Goal: Task Accomplishment & Management: Complete application form

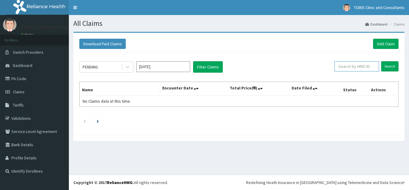
click at [360, 66] on input "text" at bounding box center [357, 66] width 45 height 10
paste input "MSE/10031/D"
click at [360, 66] on input "MSE/10031/D" at bounding box center [357, 66] width 45 height 10
click at [388, 66] on input "Search" at bounding box center [389, 66] width 17 height 10
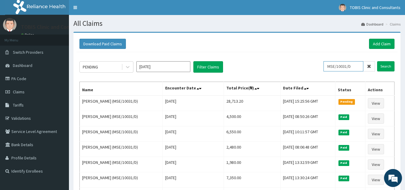
drag, startPoint x: 346, startPoint y: 70, endPoint x: 332, endPoint y: 72, distance: 13.6
click at [332, 72] on div "MSE/10031/D Search" at bounding box center [358, 66] width 71 height 11
paste input "A"
type input "MSE/10031/A"
click at [389, 68] on input "Search" at bounding box center [385, 66] width 17 height 10
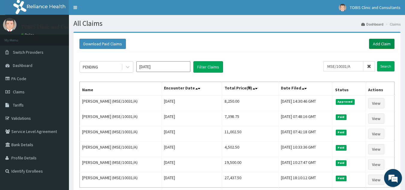
click at [380, 44] on link "Add Claim" at bounding box center [381, 44] width 25 height 10
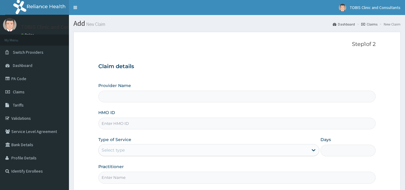
type input "Tobis Clinic and Consultants"
click at [154, 123] on input "HMO ID" at bounding box center [236, 123] width 277 height 12
paste input "MSE/10031/A"
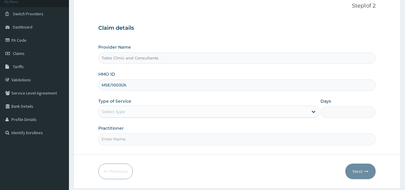
scroll to position [57, 0]
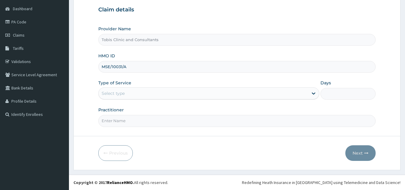
type input "MSE/10031/A"
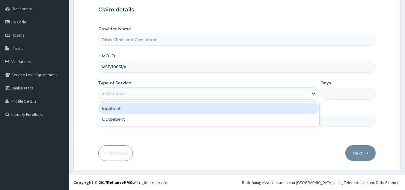
drag, startPoint x: 139, startPoint y: 96, endPoint x: 134, endPoint y: 120, distance: 24.7
click at [139, 97] on div "Select type" at bounding box center [203, 93] width 209 height 10
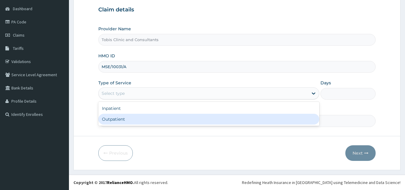
click at [134, 121] on div "Outpatient" at bounding box center [208, 119] width 221 height 11
type input "1"
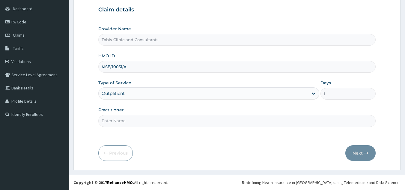
click at [126, 125] on input "Practitioner" at bounding box center [236, 121] width 277 height 12
paste input "Dr Somtochukwu Paschal Izunobi"
type input "Dr Somtochukwu Paschal Izunobi"
click at [355, 152] on button "Next" at bounding box center [360, 153] width 30 height 16
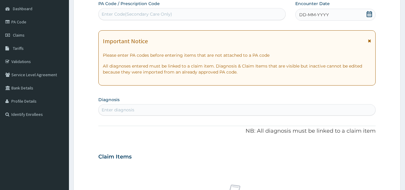
click at [149, 111] on div "Enter diagnosis" at bounding box center [237, 110] width 277 height 10
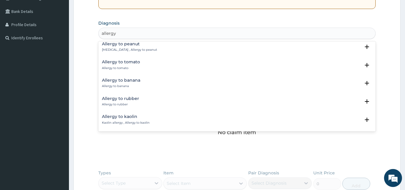
scroll to position [0, 0]
type input "allergic dermat"
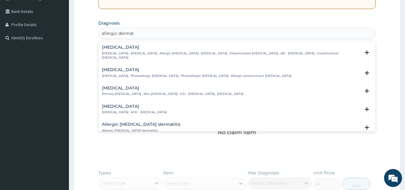
click at [225, 52] on p "Atopic dermatitis , Atopic eczema , Allergic eczema , Allergic dermatitis , Dis…" at bounding box center [231, 55] width 258 height 9
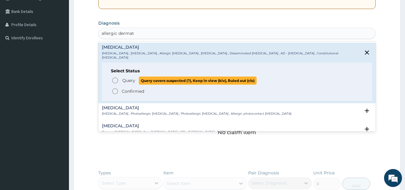
click at [129, 77] on span "Query" at bounding box center [128, 80] width 13 height 6
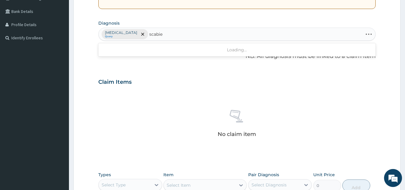
type input "scabies"
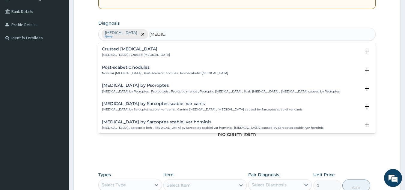
click at [139, 87] on h4 "Infestation by Psoroptes" at bounding box center [220, 85] width 237 height 4
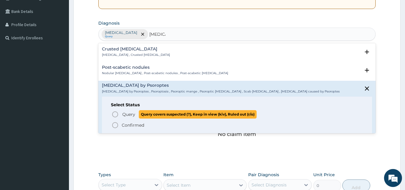
click at [130, 116] on span "Query" at bounding box center [128, 114] width 13 height 6
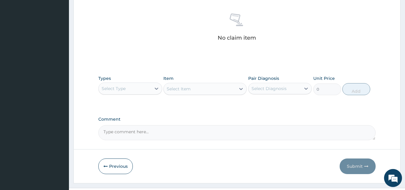
scroll to position [231, 0]
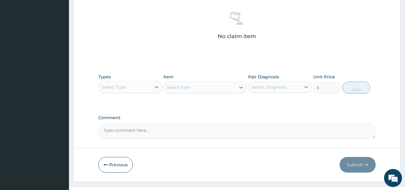
click at [133, 87] on div "Select Type" at bounding box center [125, 87] width 52 height 10
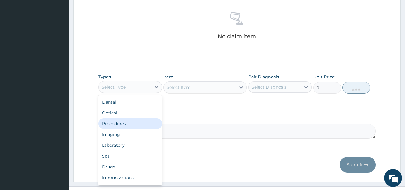
drag, startPoint x: 131, startPoint y: 128, endPoint x: 161, endPoint y: 122, distance: 30.5
click at [131, 128] on div "Procedures" at bounding box center [130, 123] width 64 height 11
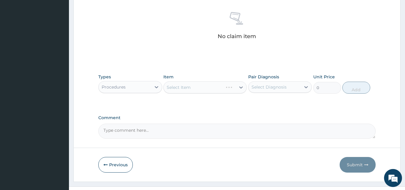
click at [272, 88] on div "Select Diagnosis" at bounding box center [268, 87] width 35 height 6
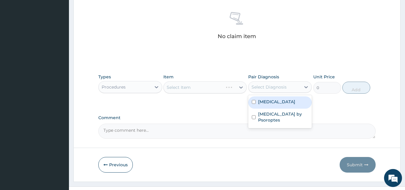
click at [270, 104] on label "Atopic dermatitis" at bounding box center [276, 102] width 37 height 6
checkbox input "true"
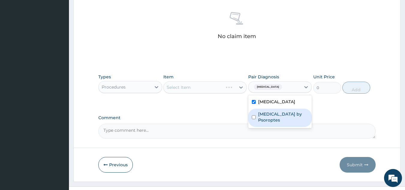
click at [270, 117] on label "Infestation by Psoroptes" at bounding box center [283, 117] width 50 height 12
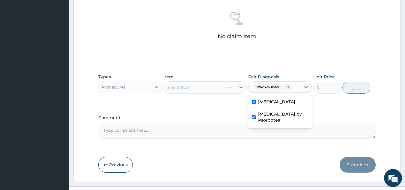
checkbox input "true"
click at [193, 86] on div "Select Item" at bounding box center [204, 87] width 83 height 12
click at [193, 88] on div "Select Item" at bounding box center [200, 87] width 72 height 10
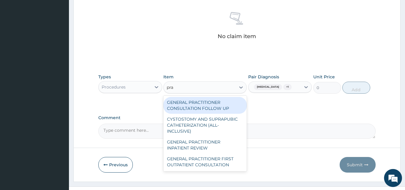
type input "prac"
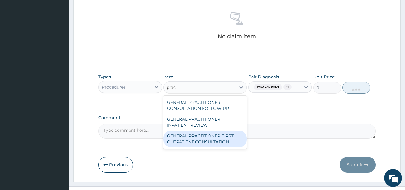
click at [226, 139] on div "GENERAL PRACTITIONER FIRST OUTPATIENT CONSULTATION" at bounding box center [204, 138] width 83 height 17
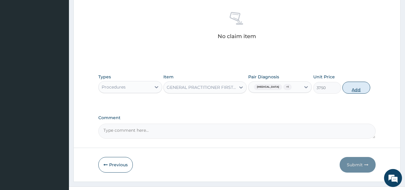
click at [361, 87] on button "Add" at bounding box center [356, 87] width 28 height 12
click at [355, 89] on div "Types Procedures Item GENERAL PRACTITIONER FIRST OUTPATIENT CONSULTATION Pair D…" at bounding box center [236, 88] width 277 height 35
type input "0"
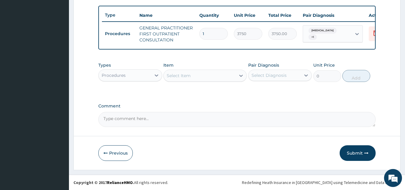
scroll to position [222, 0]
click at [146, 75] on div "Procedures" at bounding box center [125, 75] width 52 height 10
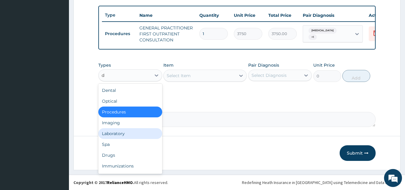
type input "dr"
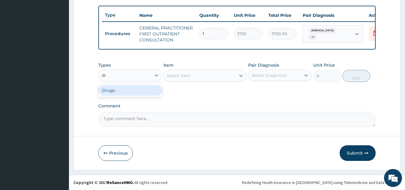
click at [151, 92] on div "Drugs" at bounding box center [130, 90] width 64 height 11
click at [282, 72] on div "Select Diagnosis" at bounding box center [274, 75] width 52 height 10
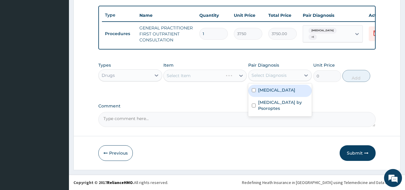
click at [281, 93] on div "Atopic dermatitis" at bounding box center [280, 90] width 64 height 12
checkbox input "true"
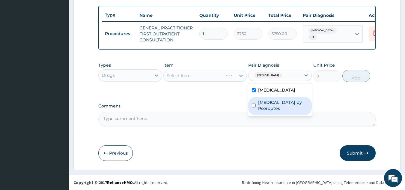
click at [280, 102] on label "Infestation by Psoroptes" at bounding box center [283, 105] width 50 height 12
checkbox input "true"
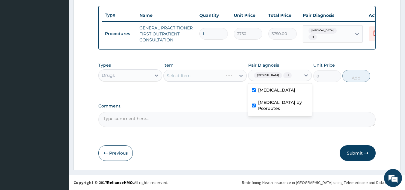
drag, startPoint x: 227, startPoint y: 98, endPoint x: 218, endPoint y: 86, distance: 14.5
click at [212, 75] on div "Select Item" at bounding box center [200, 76] width 72 height 10
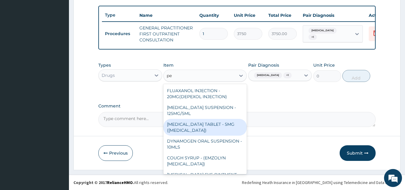
type input "p"
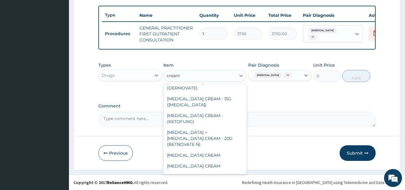
scroll to position [468, 0]
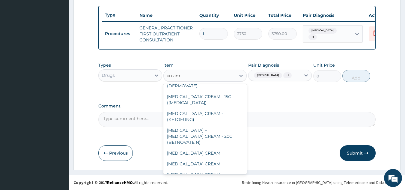
type input "cream"
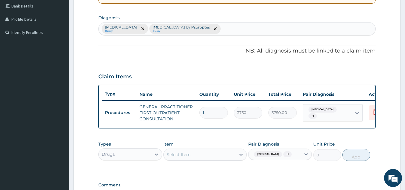
scroll to position [114, 0]
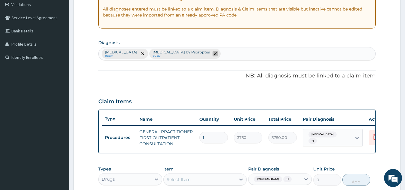
click at [214, 54] on icon "remove selection option" at bounding box center [215, 53] width 3 height 3
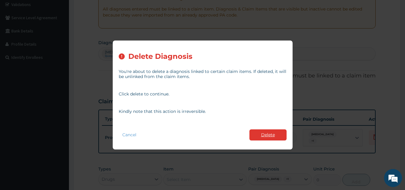
click at [262, 135] on button "Delete" at bounding box center [267, 134] width 37 height 11
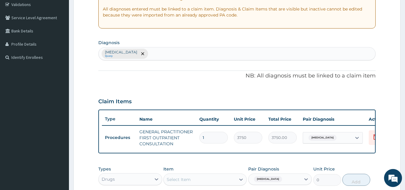
click at [175, 53] on div "Atopic dermatitis Query" at bounding box center [237, 53] width 277 height 13
type input "scabies"
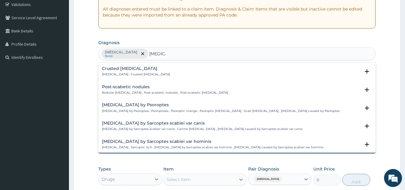
click at [171, 124] on h4 "Infestation by Sarcoptes scabiei var canis" at bounding box center [202, 123] width 200 height 4
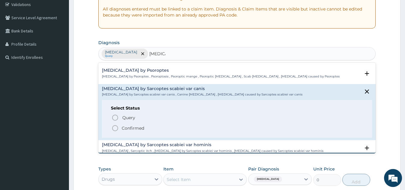
scroll to position [37, 0]
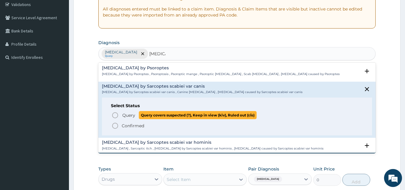
click at [129, 116] on span "Query" at bounding box center [128, 115] width 13 height 6
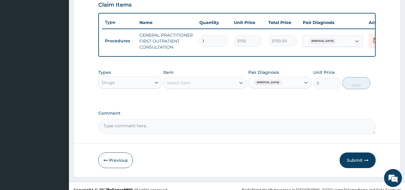
scroll to position [213, 0]
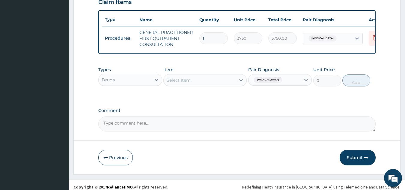
click at [188, 83] on div "Select Item" at bounding box center [179, 80] width 24 height 6
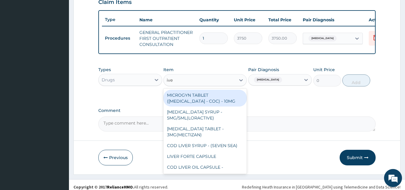
type input "iver"
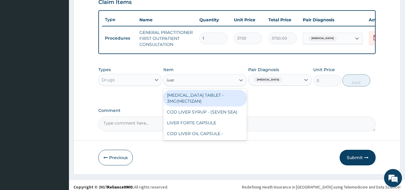
click at [211, 105] on div "IVERMECTIN TABLET - 3MG(MECTIZAN)" at bounding box center [204, 98] width 83 height 17
type input "168"
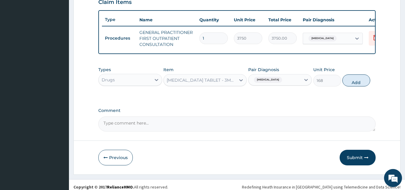
click at [298, 84] on div "Atopic dermatitis" at bounding box center [274, 80] width 52 height 10
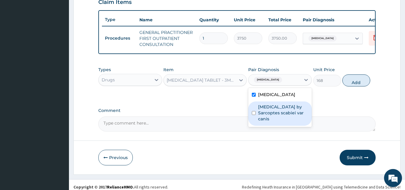
click at [285, 117] on label "Infestation by Sarcoptes scabiei var canis" at bounding box center [283, 113] width 50 height 18
checkbox input "true"
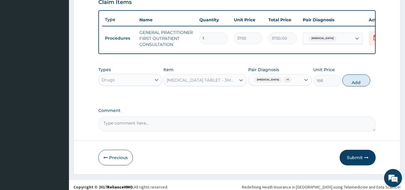
click at [353, 86] on button "Add" at bounding box center [356, 80] width 28 height 12
type input "0"
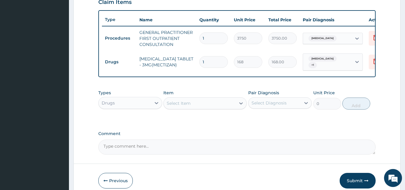
drag, startPoint x: 214, startPoint y: 60, endPoint x: 191, endPoint y: 62, distance: 22.8
click at [191, 62] on tr "Drugs IVERMECTIN TABLET - 3MG(MECTIZAN) 1 168 168.00 Atopic dermatitis + 1 Dele…" at bounding box center [248, 61] width 293 height 23
type input "3"
type input "504.00"
type input "3"
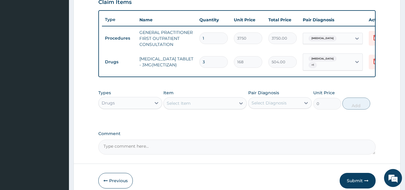
click at [199, 107] on div "Select Item" at bounding box center [200, 103] width 72 height 10
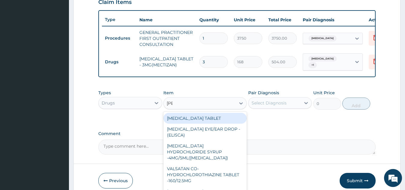
type input "lorat"
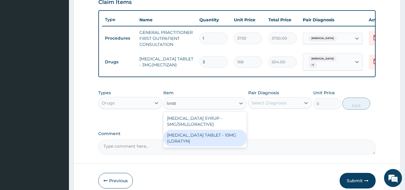
click at [216, 137] on div "LORATADINE TABLET - 10MG (LORATYN)" at bounding box center [204, 137] width 83 height 17
type input "98"
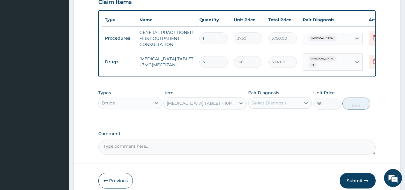
click at [274, 106] on div "Select Diagnosis" at bounding box center [268, 103] width 35 height 6
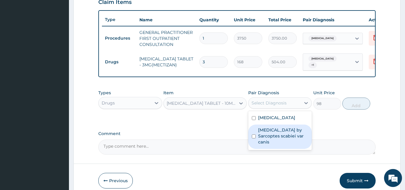
drag, startPoint x: 276, startPoint y: 137, endPoint x: 279, endPoint y: 122, distance: 15.6
click at [276, 137] on label "Infestation by Sarcoptes scabiei var canis" at bounding box center [283, 136] width 50 height 18
checkbox input "true"
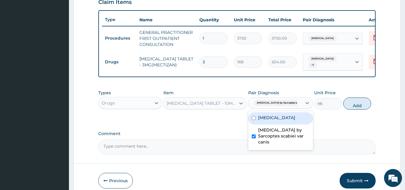
click at [279, 120] on label "Atopic dermatitis" at bounding box center [276, 117] width 37 height 6
checkbox input "true"
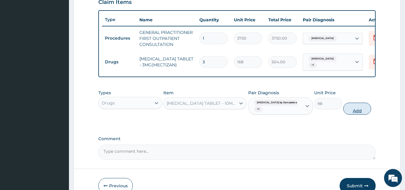
click at [351, 114] on button "Add" at bounding box center [357, 108] width 28 height 12
type input "0"
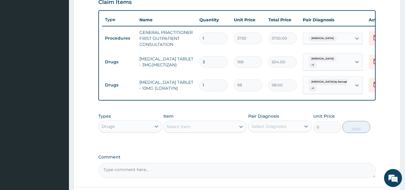
drag, startPoint x: 207, startPoint y: 84, endPoint x: 172, endPoint y: 91, distance: 36.2
click at [176, 91] on tr "Drugs LORATADINE TABLET - 10MG (LORATYN) 1 98 98.00 Infestation by Sarcoptes sc…" at bounding box center [248, 84] width 293 height 23
type input "5"
type input "490.00"
type input "5"
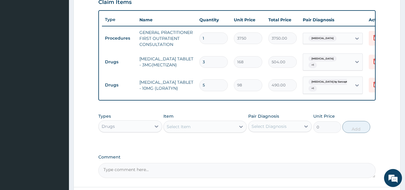
click at [191, 130] on div "Select Item" at bounding box center [200, 127] width 72 height 10
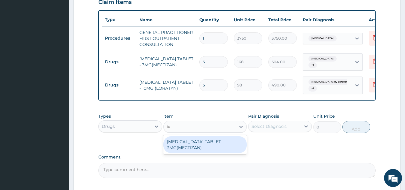
type input "i"
type input "calam"
click at [208, 144] on div "CALAMINE LOTION" at bounding box center [204, 141] width 83 height 11
type input "1120"
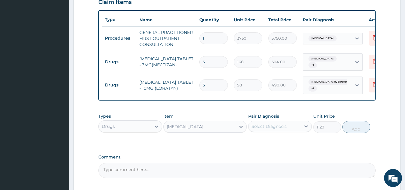
click at [269, 129] on div "Select Diagnosis" at bounding box center [268, 126] width 35 height 6
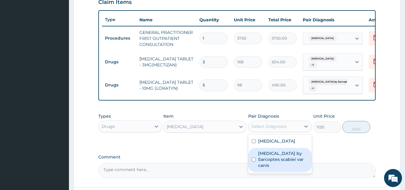
drag, startPoint x: 269, startPoint y: 156, endPoint x: 272, endPoint y: 144, distance: 11.9
click at [269, 156] on label "Infestation by Sarcoptes scabiei var canis" at bounding box center [283, 159] width 50 height 18
checkbox input "true"
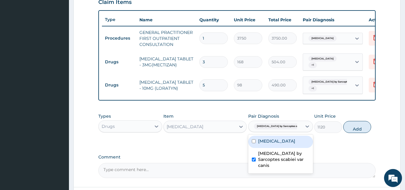
click at [273, 144] on label "Atopic dermatitis" at bounding box center [276, 141] width 37 height 6
checkbox input "true"
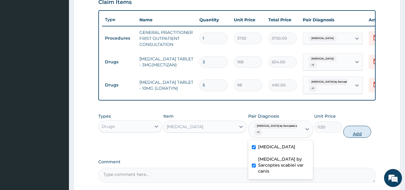
click at [356, 135] on button "Add" at bounding box center [357, 131] width 28 height 12
type input "0"
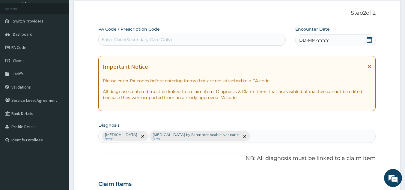
scroll to position [0, 0]
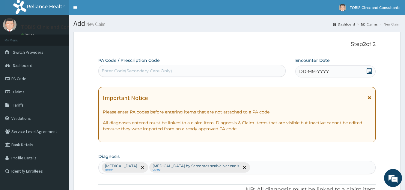
click at [302, 72] on span "DD-MM-YYYY" at bounding box center [314, 71] width 30 height 6
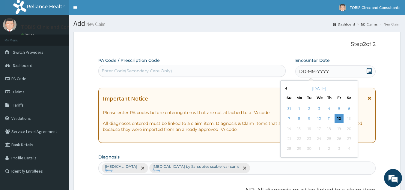
click at [285, 89] on button "Previous Month" at bounding box center [284, 88] width 3 height 3
click at [286, 87] on button "Previous Month" at bounding box center [284, 88] width 3 height 3
click at [287, 88] on div "June 2025" at bounding box center [319, 88] width 72 height 6
click at [285, 87] on button "Previous Month" at bounding box center [284, 88] width 3 height 3
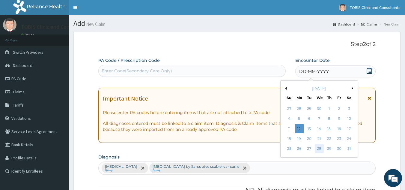
click at [320, 149] on div "28" at bounding box center [318, 148] width 9 height 9
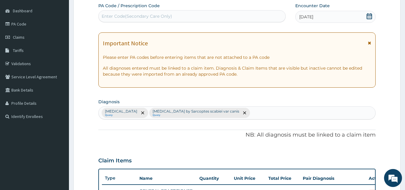
scroll to position [289, 0]
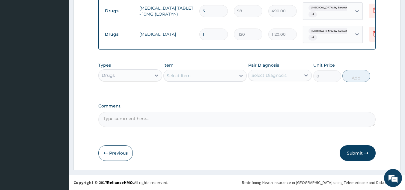
click at [351, 154] on button "Submit" at bounding box center [357, 153] width 36 height 16
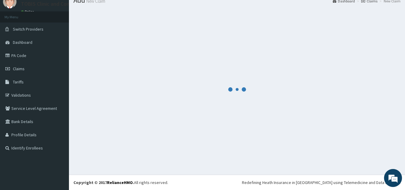
scroll to position [23, 0]
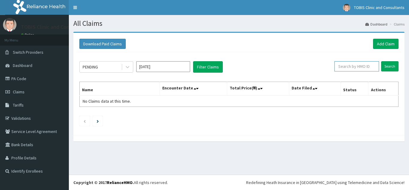
click at [354, 67] on input "text" at bounding box center [357, 66] width 45 height 10
click at [14, 78] on link "PA Code" at bounding box center [34, 78] width 69 height 13
click at [382, 43] on link "Add Claim" at bounding box center [385, 44] width 25 height 10
click at [351, 64] on input "text" at bounding box center [357, 66] width 45 height 10
paste input "MSE/10031/A"
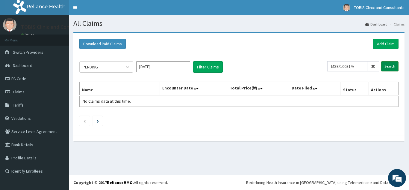
click at [388, 66] on input "Search" at bounding box center [389, 66] width 17 height 10
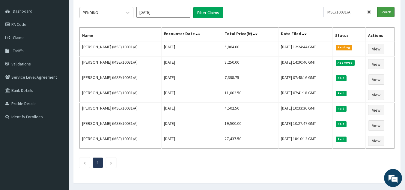
scroll to position [59, 0]
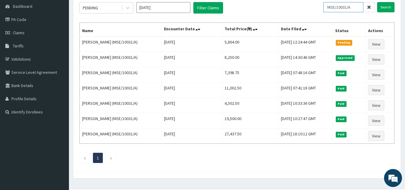
drag, startPoint x: 355, startPoint y: 10, endPoint x: 284, endPoint y: 10, distance: 70.4
click at [284, 10] on div "PENDING Sep 2025 Filter Claims MSE/10031/A Search" at bounding box center [236, 7] width 315 height 11
click at [382, 8] on input "Search" at bounding box center [385, 7] width 17 height 10
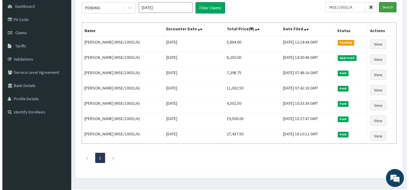
scroll to position [0, 0]
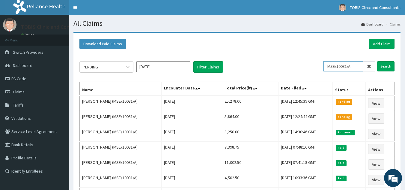
drag, startPoint x: 356, startPoint y: 68, endPoint x: 325, endPoint y: 72, distance: 31.3
click at [325, 72] on div "PENDING Sep 2025 Filter Claims MSE/10031/A Search" at bounding box center [236, 66] width 315 height 11
paste input "FCC/12909"
type input "FCC/12909/A"
click at [385, 66] on input "Search" at bounding box center [385, 66] width 17 height 10
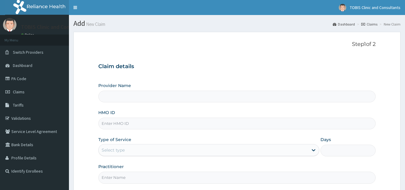
click at [165, 126] on input "HMO ID" at bounding box center [236, 123] width 277 height 12
type input "Tobis Clinic and Consultants"
paste input "MSE/10031/A"
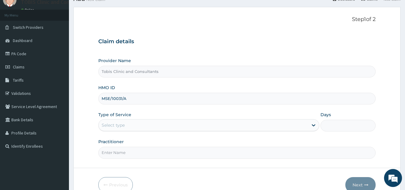
scroll to position [54, 0]
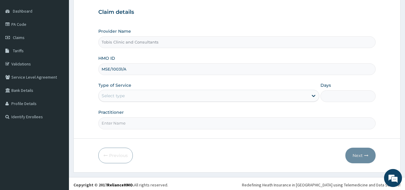
type input "MSE/10031/A"
click at [153, 97] on div "Select type" at bounding box center [203, 96] width 209 height 10
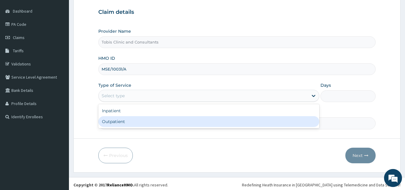
click at [147, 125] on div "Outpatient" at bounding box center [208, 121] width 221 height 11
type input "1"
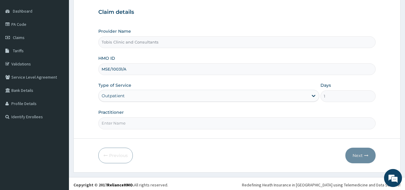
click at [153, 99] on div "Outpatient" at bounding box center [203, 96] width 209 height 10
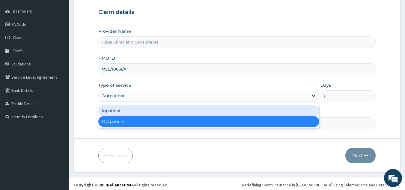
click at [155, 111] on div "Inpatient" at bounding box center [208, 110] width 221 height 11
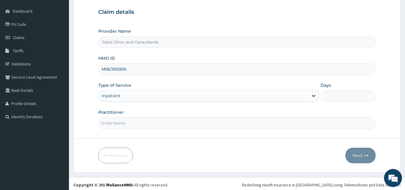
scroll to position [0, 0]
click at [180, 126] on input "Practitioner" at bounding box center [236, 123] width 277 height 12
paste input "MSE/10031/A"
drag, startPoint x: 131, startPoint y: 124, endPoint x: 80, endPoint y: 127, distance: 50.4
click at [80, 127] on form "Step 1 of 2 Claim details Provider Name Tobis Clinic and Consultants HMO ID MSE…" at bounding box center [236, 75] width 327 height 195
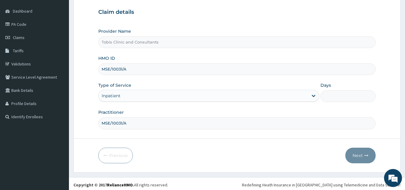
click at [194, 137] on form "Step 1 of 2 Claim details Provider Name Tobis Clinic and Consultants HMO ID MSE…" at bounding box center [236, 75] width 327 height 195
drag, startPoint x: 137, startPoint y: 122, endPoint x: 54, endPoint y: 122, distance: 83.6
click at [54, 122] on div "R EL Toggle navigation TOBIS Clinic and Consultants TOBIS Clinic and Consultant…" at bounding box center [202, 69] width 405 height 246
paste input "DR AJAELU EJIKE"
type input "DR AJAELU EJIKE"
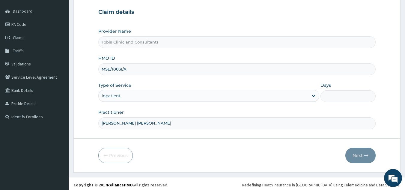
click at [352, 96] on input "Days" at bounding box center [347, 96] width 55 height 12
type input "3"
click at [355, 155] on button "Next" at bounding box center [360, 155] width 30 height 16
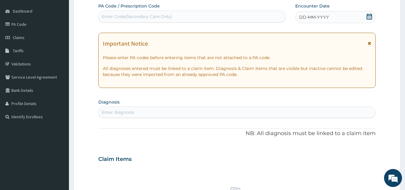
click at [153, 14] on div "Enter Code(Secondary Care Only)" at bounding box center [137, 16] width 70 height 6
paste input "PA/E0BCE8"
type input "PA/E0BCE8"
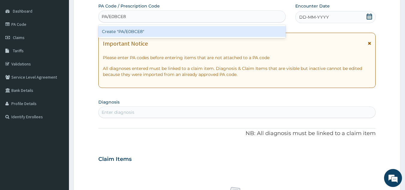
drag, startPoint x: 181, startPoint y: 33, endPoint x: 242, endPoint y: 2, distance: 68.0
click at [181, 33] on div "Create "PA/E0BCE8"" at bounding box center [191, 31] width 187 height 11
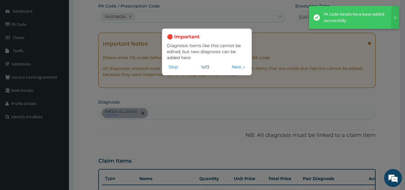
scroll to position [217, 0]
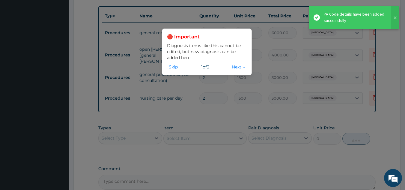
click at [232, 69] on button "Next →" at bounding box center [238, 66] width 17 height 7
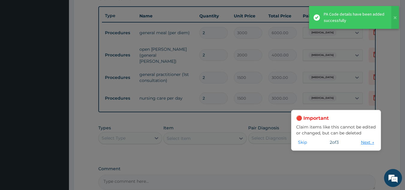
click at [360, 143] on button "Next →" at bounding box center [367, 142] width 17 height 7
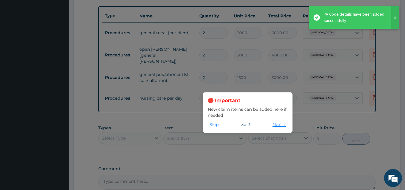
click at [279, 126] on button "Next →" at bounding box center [278, 124] width 17 height 7
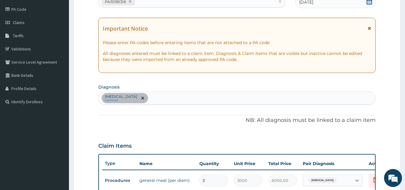
scroll to position [58, 0]
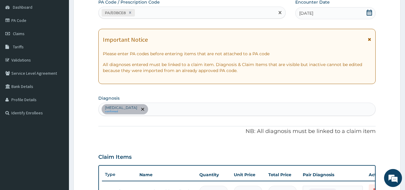
click at [159, 12] on div "PA/E0BCE8" at bounding box center [187, 13] width 176 height 10
paste input "PA/5B4E07"
type input "PA/5B4E07"
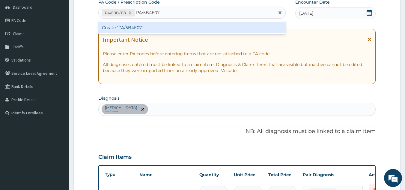
click at [158, 27] on div "Create "PA/5B4E07"" at bounding box center [191, 27] width 187 height 11
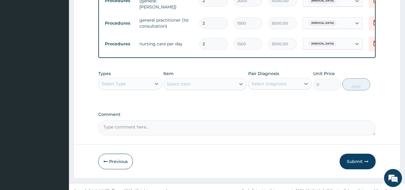
scroll to position [281, 0]
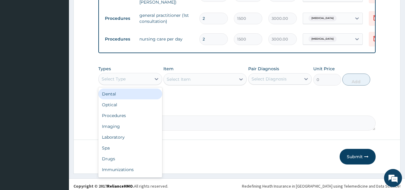
click at [145, 81] on div "Select Type" at bounding box center [125, 79] width 52 height 10
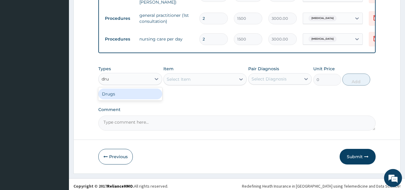
type input "drug"
click at [137, 96] on div "Drugs" at bounding box center [130, 93] width 64 height 11
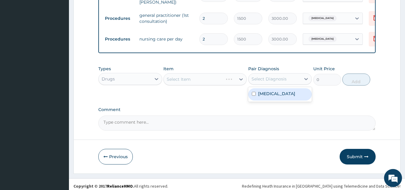
drag, startPoint x: 268, startPoint y: 80, endPoint x: 268, endPoint y: 87, distance: 6.6
click at [268, 81] on div "Select Diagnosis" at bounding box center [268, 79] width 35 height 6
click at [276, 83] on div "Select Diagnosis" at bounding box center [274, 79] width 52 height 10
click at [276, 98] on div "Neurogenic shock" at bounding box center [280, 94] width 64 height 12
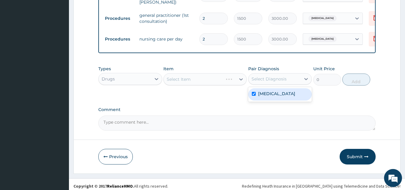
checkbox input "true"
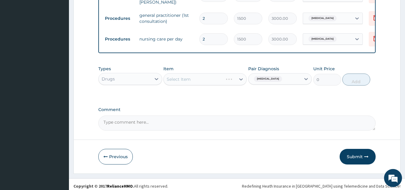
click at [209, 82] on div "Select Item" at bounding box center [200, 79] width 72 height 10
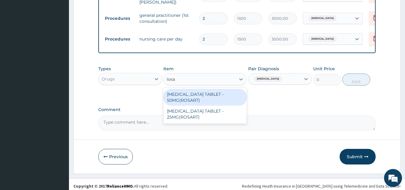
type input "losar"
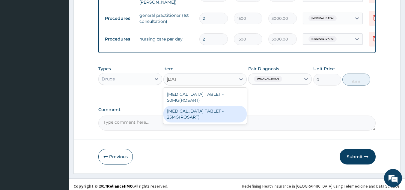
click at [201, 113] on div "LOSARTAN TABLET - 25MG(ROSART)" at bounding box center [204, 113] width 83 height 17
type input "131.6"
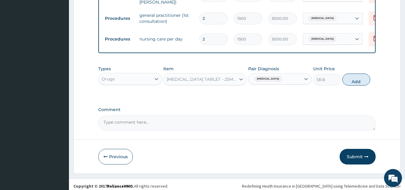
click at [214, 81] on div "LOSARTAN TABLET - 25MG(ROSART)" at bounding box center [201, 79] width 69 height 6
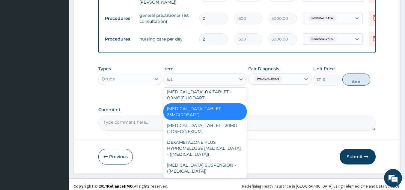
scroll to position [0, 0]
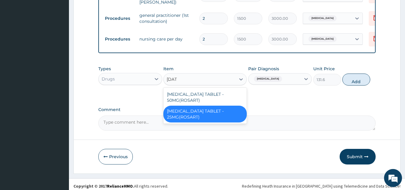
type input "losart"
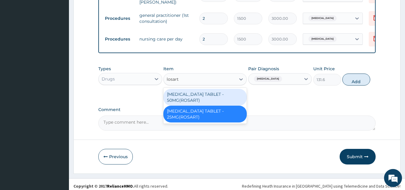
click at [198, 100] on div "LOSARTAN TABLET - 50MG(ROSART)" at bounding box center [204, 97] width 83 height 17
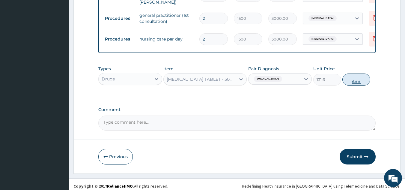
click at [354, 82] on button "Add" at bounding box center [356, 79] width 28 height 12
type input "0"
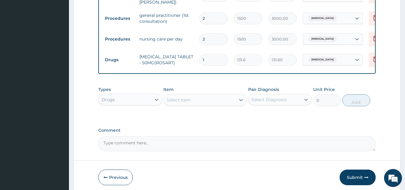
click at [195, 98] on div "Select Item" at bounding box center [200, 100] width 72 height 10
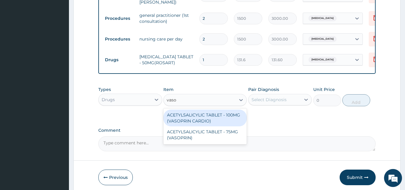
type input "vasop"
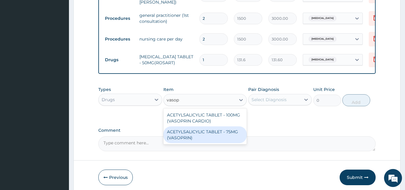
click at [219, 133] on div "ACETYLSALICYLIC TABLET - 75MG (VASOPRIN)" at bounding box center [204, 134] width 83 height 17
type input "16.799999999999997"
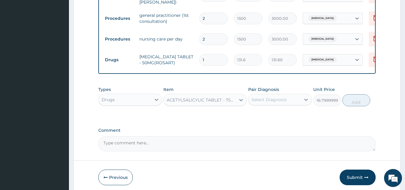
click at [275, 100] on div "Select Diagnosis" at bounding box center [268, 99] width 35 height 6
click at [270, 116] on label "Neurogenic shock" at bounding box center [276, 114] width 37 height 6
checkbox input "true"
click at [351, 102] on button "Add" at bounding box center [356, 100] width 28 height 12
type input "0"
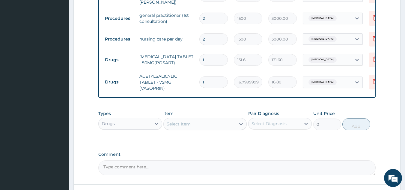
click at [178, 130] on div "Select Item" at bounding box center [204, 124] width 83 height 12
paste input "B AMITRIPTYLINE"
click at [170, 125] on input "B AMITRIPTYLINE" at bounding box center [186, 124] width 38 height 6
type input "AMITRIPTYLINE"
click at [202, 127] on div "Select Item" at bounding box center [200, 124] width 72 height 10
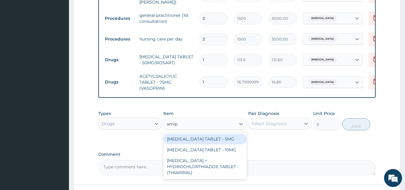
type input "amip"
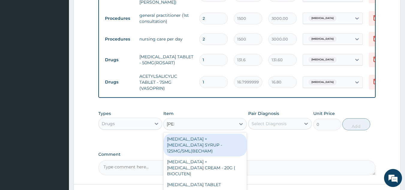
type input "amitr"
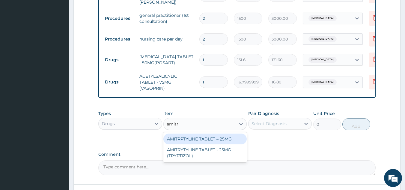
click at [225, 141] on div "AMITRPTYLINE TABLET – 25MG" at bounding box center [204, 138] width 83 height 11
type input "67.19999999999999"
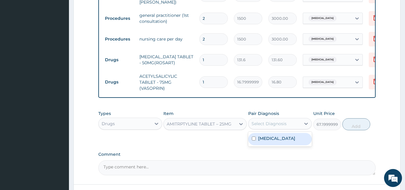
click at [276, 123] on div "Select Diagnosis" at bounding box center [268, 123] width 35 height 6
click at [272, 144] on div "Neurogenic shock" at bounding box center [280, 139] width 64 height 12
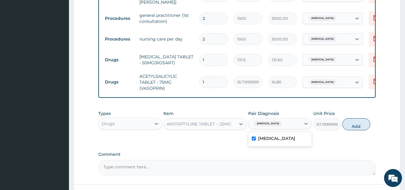
checkbox input "true"
click at [353, 127] on button "Add" at bounding box center [356, 124] width 28 height 12
type input "0"
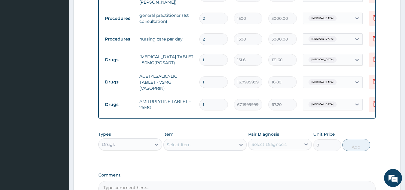
click at [174, 147] on div "Select Item" at bounding box center [179, 144] width 24 height 6
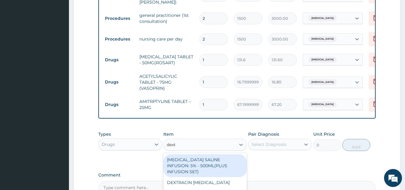
type input "dextr"
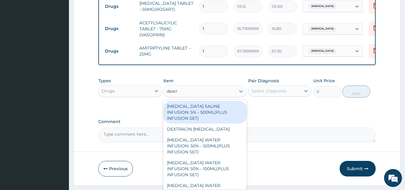
scroll to position [351, 0]
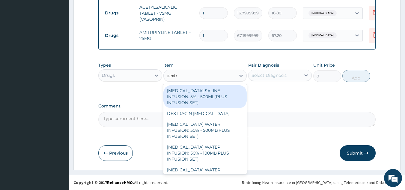
click at [223, 93] on div "DEXTROSE SALINE INFUSION: 5% - 500ML(PLUS INFUSION SET)" at bounding box center [204, 96] width 83 height 23
type input "1092"
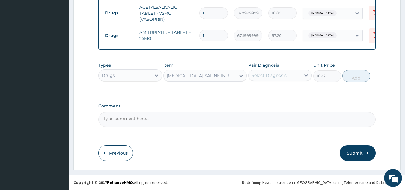
click at [295, 75] on div "Select Diagnosis" at bounding box center [274, 75] width 52 height 10
click at [287, 84] on div "Neurogenic shock" at bounding box center [280, 90] width 64 height 12
click at [287, 90] on label "Neurogenic shock" at bounding box center [276, 90] width 37 height 6
click at [289, 89] on label "Neurogenic shock" at bounding box center [276, 90] width 37 height 6
checkbox input "true"
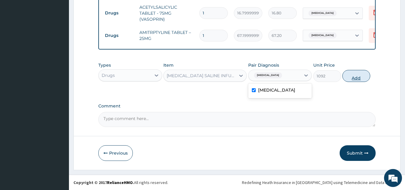
click at [358, 77] on button "Add" at bounding box center [356, 76] width 28 height 12
type input "0"
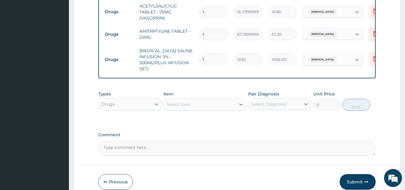
drag, startPoint x: 202, startPoint y: 58, endPoint x: 195, endPoint y: 60, distance: 7.0
click at [195, 60] on tr "Drugs DEXTROSE SALINE INFUSION: 5% - 500ML(PLUS INFUSION SET) 1 1092 1092.00 Ne…" at bounding box center [248, 60] width 293 height 30
type input "3"
type input "3276.00"
type input "3"
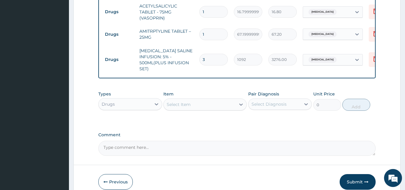
click at [191, 108] on div "Select Item" at bounding box center [200, 104] width 72 height 10
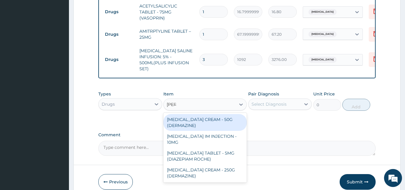
type input "diaze"
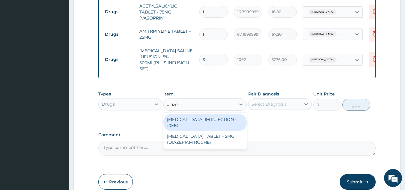
drag, startPoint x: 199, startPoint y: 119, endPoint x: 264, endPoint y: 116, distance: 64.5
click at [200, 119] on div "DIAZEPAM IM INJECTION - 10MG" at bounding box center [204, 122] width 83 height 17
type input "560"
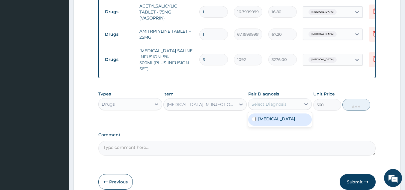
click at [271, 109] on div "Select Diagnosis" at bounding box center [274, 104] width 52 height 10
click at [277, 122] on label "Neurogenic shock" at bounding box center [276, 119] width 37 height 6
checkbox input "true"
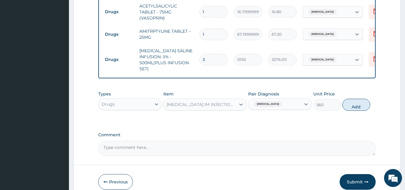
drag, startPoint x: 356, startPoint y: 108, endPoint x: 279, endPoint y: 62, distance: 89.9
click at [356, 108] on button "Add" at bounding box center [356, 105] width 28 height 12
type input "0"
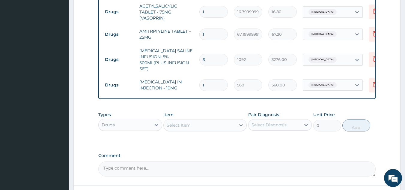
drag, startPoint x: 210, startPoint y: 84, endPoint x: 195, endPoint y: 90, distance: 16.3
click at [195, 90] on tr "Drugs DIAZEPAM IM INJECTION - 10MG 1 560 560.00 Neurogenic shock Delete" at bounding box center [248, 85] width 293 height 21
type input "2"
type input "1120.00"
type input "2"
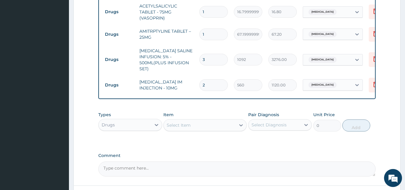
click at [193, 128] on div "Select Item" at bounding box center [200, 125] width 72 height 10
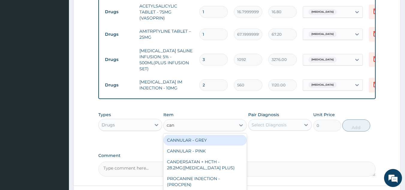
type input "cann"
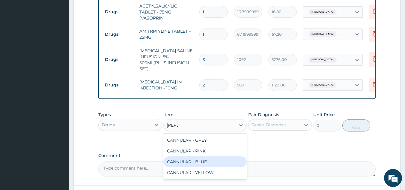
click at [202, 165] on div "CANNULAR - BLUE" at bounding box center [204, 161] width 83 height 11
type input "140"
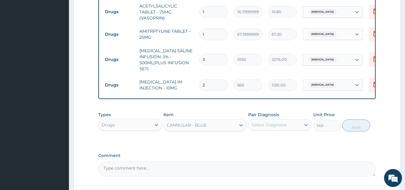
click at [271, 129] on div "Select Diagnosis" at bounding box center [274, 125] width 52 height 10
drag, startPoint x: 283, startPoint y: 141, endPoint x: 344, endPoint y: 135, distance: 61.1
click at [284, 141] on label "Neurogenic shock" at bounding box center [276, 139] width 37 height 6
checkbox input "true"
click at [357, 129] on button "Add" at bounding box center [356, 125] width 28 height 12
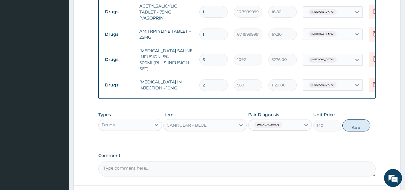
type input "0"
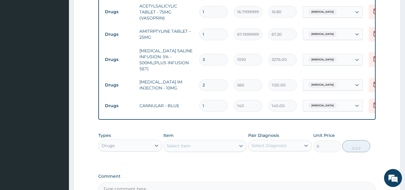
click at [192, 145] on div "Select Item" at bounding box center [200, 146] width 72 height 10
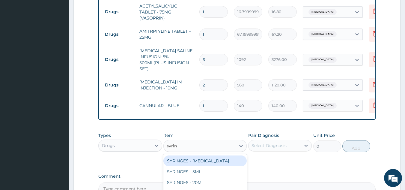
type input "syring"
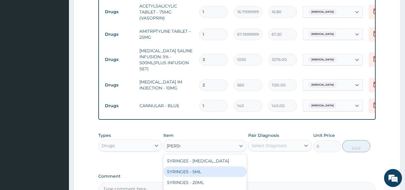
click at [202, 174] on div "SYRINGES - 5ML" at bounding box center [204, 171] width 83 height 11
type input "42"
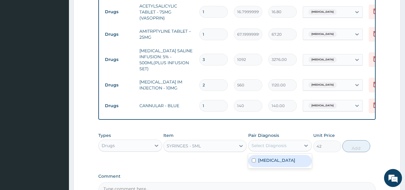
click at [284, 147] on div "Select Diagnosis" at bounding box center [268, 145] width 35 height 6
click at [284, 163] on label "Neurogenic shock" at bounding box center [276, 160] width 37 height 6
checkbox input "true"
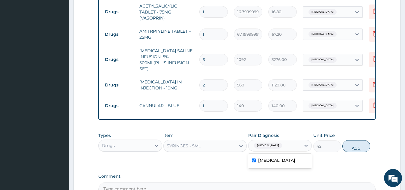
click at [357, 150] on button "Add" at bounding box center [356, 146] width 28 height 12
type input "0"
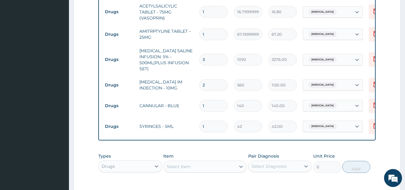
drag, startPoint x: 215, startPoint y: 28, endPoint x: 183, endPoint y: 35, distance: 33.3
click at [183, 35] on tr "Drugs AMITRPTYLINE TABLET – 25MG 1 67.19999999999999 67.20 Neurogenic shock Del…" at bounding box center [248, 34] width 293 height 21
type input "3"
type input "201.60"
type input "3"
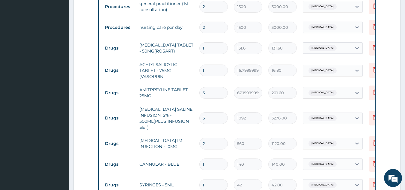
scroll to position [286, 0]
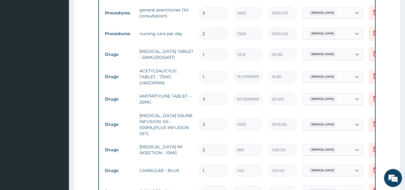
drag, startPoint x: 188, startPoint y: 57, endPoint x: 178, endPoint y: 58, distance: 10.0
click at [178, 58] on tr "Drugs LOSARTAN TABLET - 50MG(ROSART) 1 131.6 131.60 Neurogenic shock Delete" at bounding box center [248, 54] width 293 height 21
type input "8"
type input "1052.80"
type input "8"
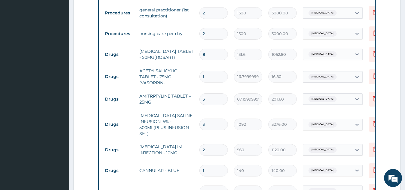
drag, startPoint x: 215, startPoint y: 76, endPoint x: 184, endPoint y: 76, distance: 31.1
click at [184, 76] on tr "Drugs ACETYLSALICYLIC TABLET - 75MG (VASOPRIN) 1 16.799999999999997 16.80 Neuro…" at bounding box center [248, 77] width 293 height 24
type input "15"
type input "252.00"
type input "15"
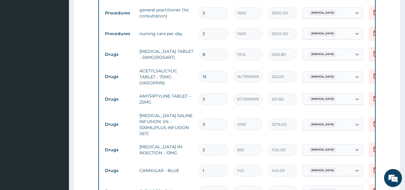
drag, startPoint x: 406, startPoint y: 132, endPoint x: 409, endPoint y: 164, distance: 31.3
click at [404, 164] on html "R EL Toggle navigation TOBIS Clinic and Consultants TOBIS Clinic and Consultant…" at bounding box center [202, 29] width 405 height 631
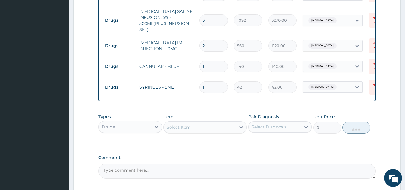
scroll to position [443, 0]
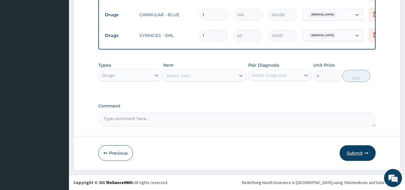
click at [354, 152] on button "Submit" at bounding box center [357, 153] width 36 height 16
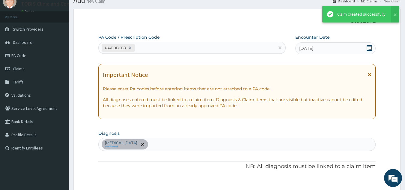
scroll to position [438, 0]
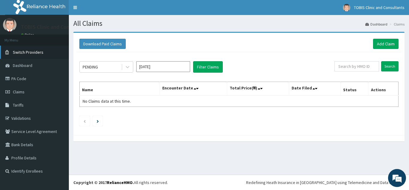
click at [34, 53] on span "Switch Providers" at bounding box center [28, 51] width 31 height 5
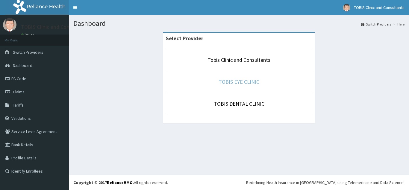
click at [237, 83] on link "TOBIS EYE CLINIC" at bounding box center [239, 81] width 41 height 7
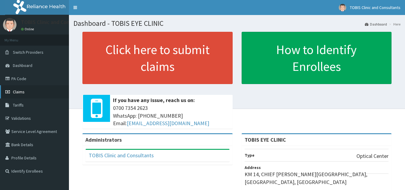
click at [18, 91] on span "Claims" at bounding box center [19, 91] width 12 height 5
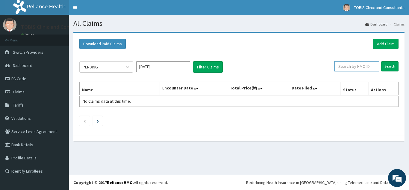
click at [360, 67] on input "text" at bounding box center [357, 66] width 45 height 10
paste input "FCC/12909/A"
type input "FCC/12909/A"
click at [388, 67] on input "Search" at bounding box center [389, 66] width 17 height 10
click at [385, 43] on link "Add Claim" at bounding box center [385, 44] width 25 height 10
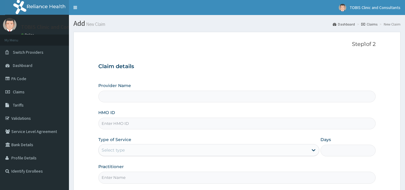
type input "TOBIS EYE CLINIC"
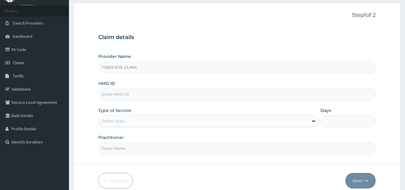
scroll to position [34, 0]
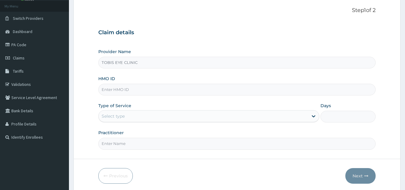
click at [191, 88] on input "HMO ID" at bounding box center [236, 90] width 277 height 12
paste input "FCC/12909/A"
type input "FCC/12909/A"
click at [180, 118] on div "Select type" at bounding box center [203, 116] width 209 height 10
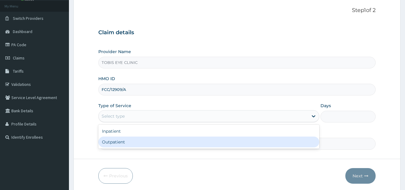
click at [173, 142] on div "Outpatient" at bounding box center [208, 141] width 221 height 11
type input "1"
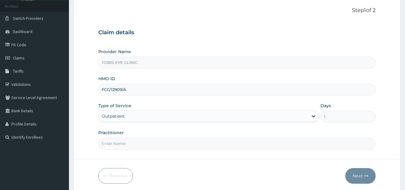
click at [167, 150] on form "Step 1 of 2 Claim details Provider Name TOBIS EYE CLINIC HMO ID FCC/12909/A Typ…" at bounding box center [236, 95] width 327 height 195
click at [171, 146] on input "Practitioner" at bounding box center [236, 143] width 277 height 12
paste input "Dr NISSI UDOEKPO"
type input "Dr NISSI UDOEKPO"
click at [361, 173] on button "Next" at bounding box center [360, 176] width 30 height 16
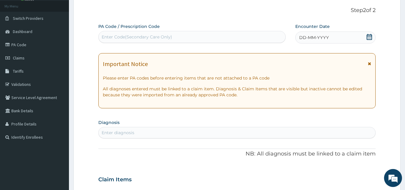
scroll to position [0, 0]
click at [25, 20] on span "Switch Providers" at bounding box center [28, 18] width 31 height 5
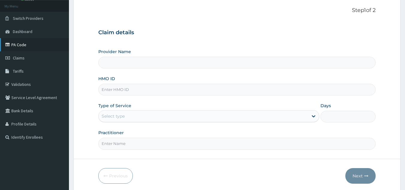
click at [15, 46] on link "PA Code" at bounding box center [34, 44] width 69 height 13
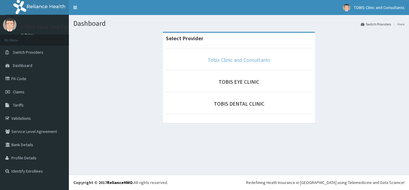
click at [249, 60] on link "Tobis Clinic and Consultants" at bounding box center [239, 59] width 63 height 7
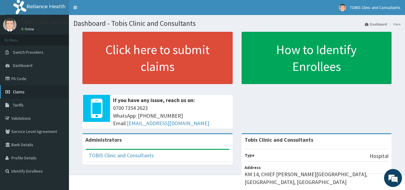
click at [20, 92] on span "Claims" at bounding box center [19, 91] width 12 height 5
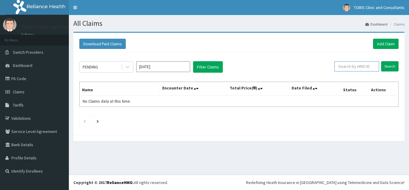
click at [354, 64] on input "text" at bounding box center [357, 66] width 45 height 10
paste input "MSE/10031/A"
type input "MSE/10031/A"
click at [385, 66] on input "Search" at bounding box center [389, 66] width 17 height 10
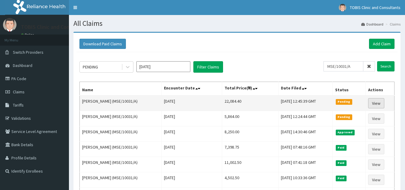
click at [377, 105] on link "View" at bounding box center [376, 103] width 16 height 10
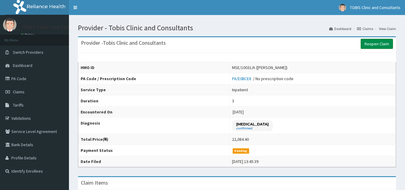
click at [375, 45] on link "Reopen Claim" at bounding box center [376, 44] width 32 height 10
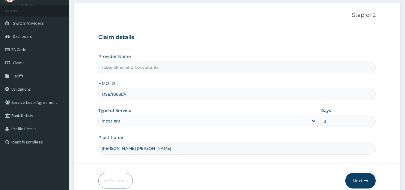
scroll to position [57, 0]
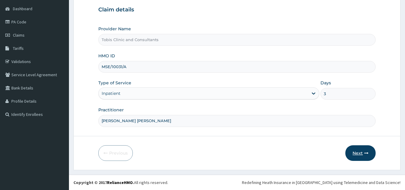
click at [355, 153] on button "Next" at bounding box center [360, 153] width 30 height 16
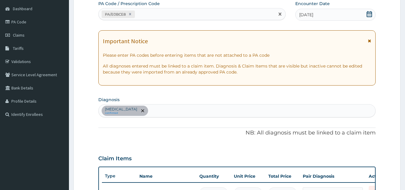
click at [176, 15] on div "PA/E0BCE8" at bounding box center [187, 14] width 176 height 10
paste input "PA/26164A"
type input "PA/26164A"
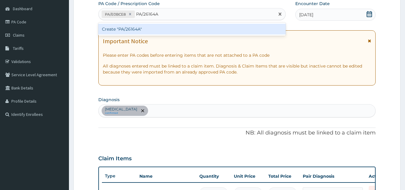
click at [167, 31] on div "Create "PA/26164A"" at bounding box center [191, 29] width 187 height 11
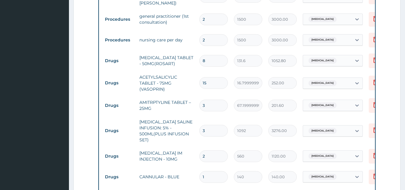
scroll to position [236, 0]
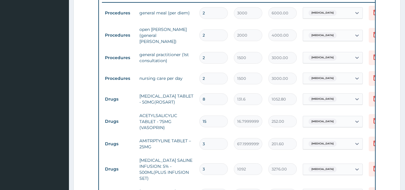
drag, startPoint x: 210, startPoint y: 98, endPoint x: 193, endPoint y: 100, distance: 17.6
click at [193, 100] on tr "Drugs LOSARTAN TABLET - 50MG(ROSART) 8 131.6 1052.80 Neurogenic shock Delete" at bounding box center [248, 99] width 293 height 21
type input "1"
type input "131.60"
type input "1"
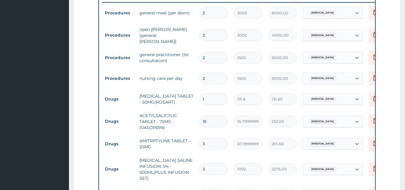
drag, startPoint x: 192, startPoint y: 122, endPoint x: 174, endPoint y: 122, distance: 18.3
click at [174, 122] on tr "Drugs ACETYLSALICYLIC TABLET - 75MG (VASOPRIN) 15 16.799999999999997 252.00 Neu…" at bounding box center [248, 121] width 293 height 24
type input "1"
type input "16.80"
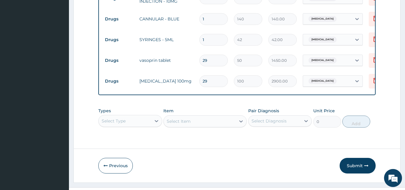
scroll to position [446, 0]
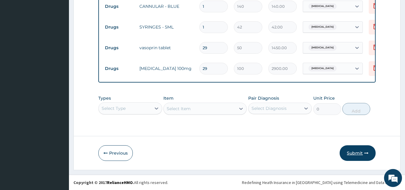
type input "1"
click at [351, 152] on button "Submit" at bounding box center [357, 153] width 36 height 16
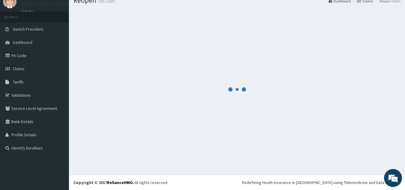
scroll to position [23, 0]
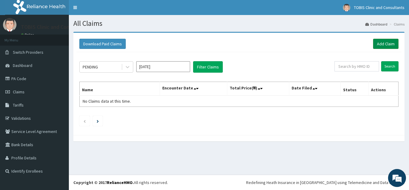
click at [382, 46] on link "Add Claim" at bounding box center [385, 44] width 25 height 10
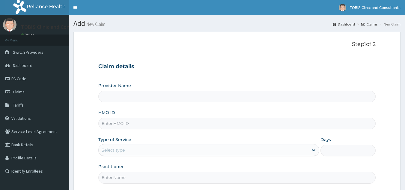
click at [204, 122] on input "HMO ID" at bounding box center [236, 123] width 277 height 12
paste input "FCC/12909/A"
type input "FCC/12909/A"
type input "Tobis Clinic and Consultants"
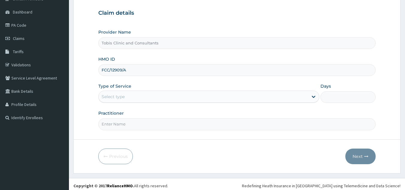
scroll to position [57, 0]
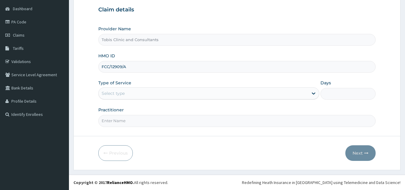
type input "FCC/12909/A"
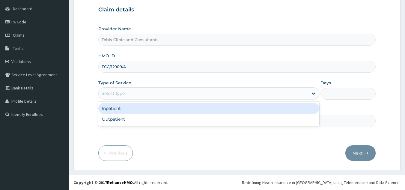
drag, startPoint x: 181, startPoint y: 93, endPoint x: 178, endPoint y: 114, distance: 21.5
click at [181, 94] on div "Select type" at bounding box center [203, 93] width 209 height 10
drag, startPoint x: 179, startPoint y: 113, endPoint x: 181, endPoint y: 110, distance: 3.5
click at [181, 112] on div "Inpatient" at bounding box center [208, 108] width 221 height 11
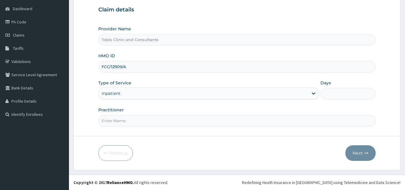
click at [186, 94] on div "Inpatient" at bounding box center [203, 93] width 209 height 10
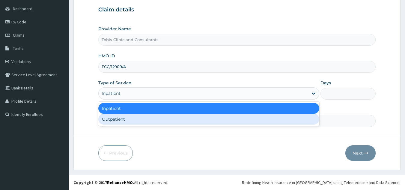
drag, startPoint x: 179, startPoint y: 118, endPoint x: 178, endPoint y: 114, distance: 4.1
click at [180, 118] on div "Outpatient" at bounding box center [208, 119] width 221 height 11
type input "1"
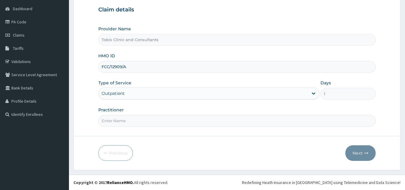
click at [178, 123] on input "Practitioner" at bounding box center [236, 121] width 277 height 12
paste input "Dr Igbojionu Stanley"
type input "Dr Igbojionu Stanley"
click at [359, 155] on button "Next" at bounding box center [360, 153] width 30 height 16
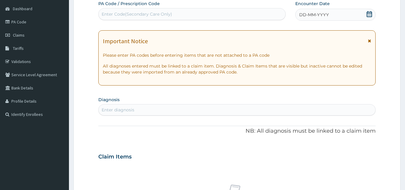
click at [178, 112] on div "Enter diagnosis" at bounding box center [237, 110] width 277 height 10
type input "malaria"
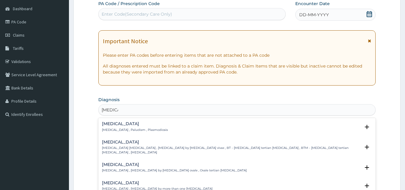
click at [116, 129] on p "Malaria , Paludism , Plasmodiosis" at bounding box center [135, 130] width 66 height 4
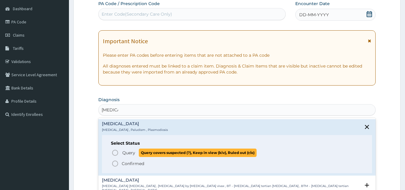
click at [118, 151] on icon "status option query" at bounding box center [114, 152] width 7 height 7
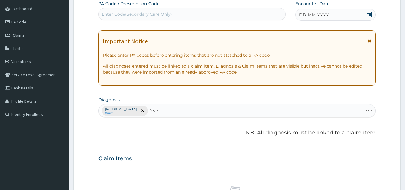
type input "fever"
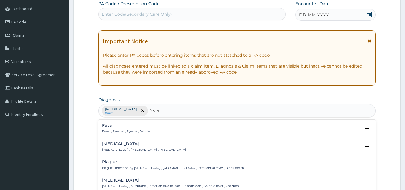
click at [116, 128] on div "Fever Fever , Pyrexial , Pyrexia , Febrile" at bounding box center [126, 128] width 48 height 10
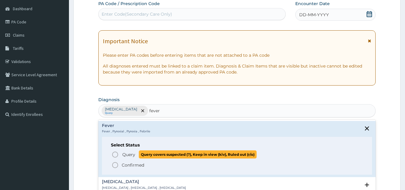
click at [120, 153] on span "Query Query covers suspected (?), Keep in view (kiv), Ruled out (r/o)" at bounding box center [237, 154] width 252 height 8
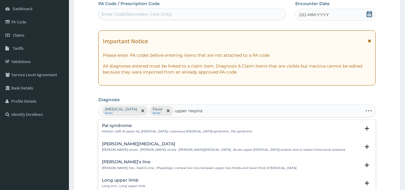
type input "upper respirat"
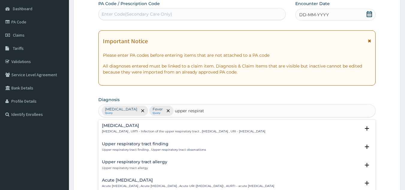
click at [140, 126] on h4 "Upper respiratory infection" at bounding box center [183, 125] width 163 height 4
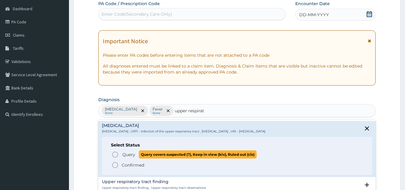
click at [134, 152] on span "Query" at bounding box center [128, 154] width 13 height 6
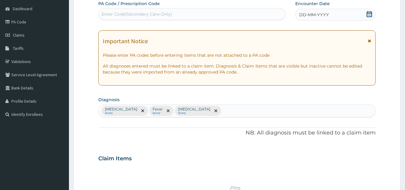
click at [302, 15] on span "DD-MM-YYYY" at bounding box center [314, 15] width 30 height 6
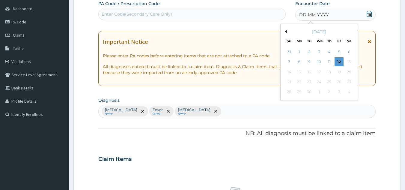
click at [285, 31] on button "Previous Month" at bounding box center [284, 31] width 3 height 3
click at [316, 73] on div "14" at bounding box center [318, 71] width 9 height 9
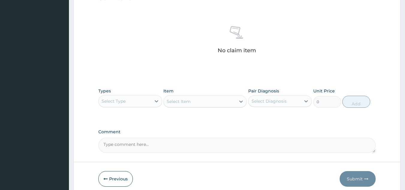
scroll to position [234, 0]
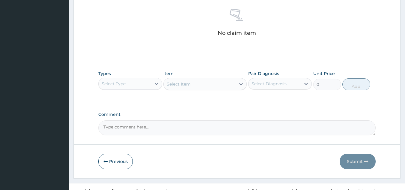
click at [139, 83] on div "Select Type" at bounding box center [125, 84] width 52 height 10
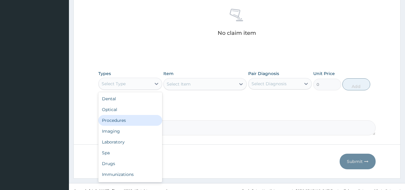
click at [131, 120] on div "Procedures" at bounding box center [130, 120] width 64 height 11
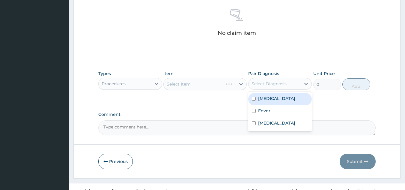
click at [279, 85] on div "Select Diagnosis" at bounding box center [268, 84] width 35 height 6
click at [280, 102] on div "Malaria" at bounding box center [280, 99] width 64 height 12
checkbox input "true"
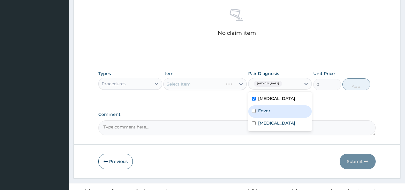
click at [278, 112] on div "Fever" at bounding box center [280, 111] width 64 height 12
checkbox input "true"
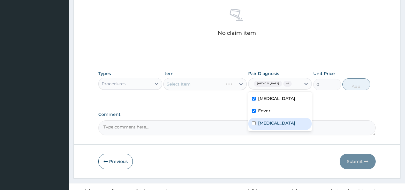
click at [280, 125] on label "Upper respiratory infection" at bounding box center [276, 123] width 37 height 6
checkbox input "true"
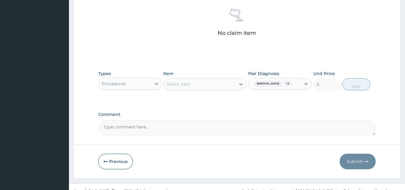
click at [204, 80] on div "Select Item" at bounding box center [200, 84] width 72 height 10
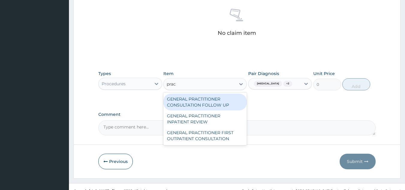
type input "pract"
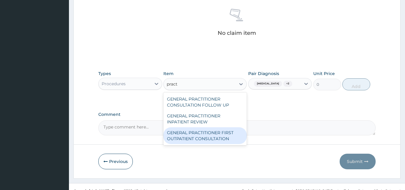
click at [213, 137] on div "GENERAL PRACTITIONER FIRST OUTPATIENT CONSULTATION" at bounding box center [204, 135] width 83 height 17
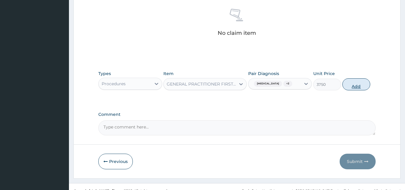
click at [355, 85] on button "Add" at bounding box center [356, 84] width 28 height 12
type input "0"
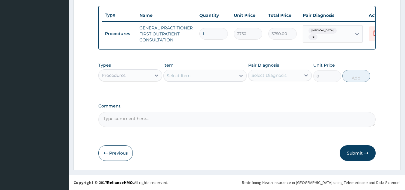
scroll to position [222, 0]
click at [136, 77] on div "Procedures" at bounding box center [125, 75] width 52 height 10
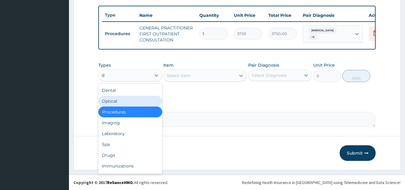
type input "dr"
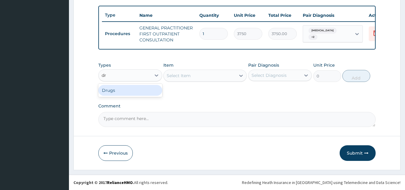
click at [123, 92] on div "Drugs" at bounding box center [130, 90] width 64 height 11
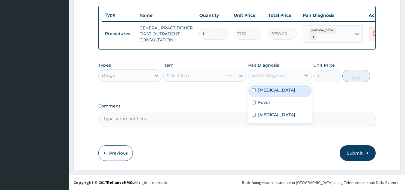
click at [295, 75] on div "Select Diagnosis" at bounding box center [274, 75] width 52 height 10
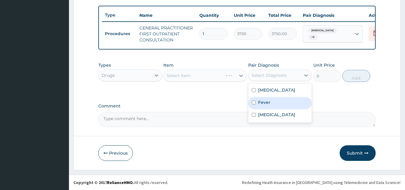
click at [282, 100] on div "Fever" at bounding box center [280, 103] width 64 height 12
checkbox input "true"
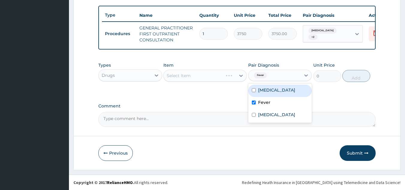
click at [282, 95] on div "Malaria" at bounding box center [280, 90] width 64 height 12
checkbox input "true"
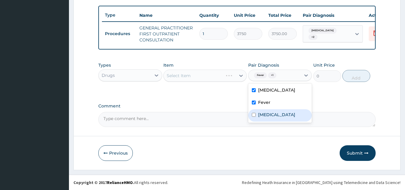
click at [283, 117] on label "Upper respiratory infection" at bounding box center [276, 114] width 37 height 6
checkbox input "true"
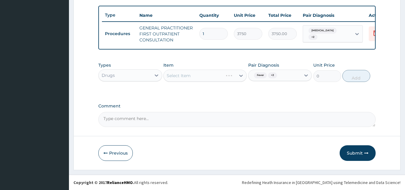
click at [191, 75] on div "Select Item" at bounding box center [200, 76] width 72 height 10
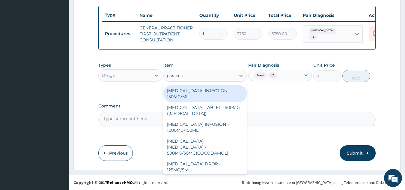
type input "paracetam"
click at [228, 99] on div "PARACETAMOL INJECTION - 150MG/ML" at bounding box center [204, 93] width 83 height 17
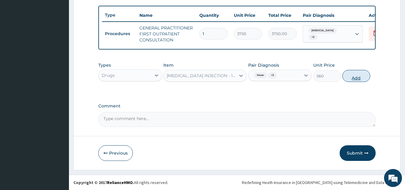
click at [352, 76] on button "Add" at bounding box center [356, 76] width 28 height 12
type input "0"
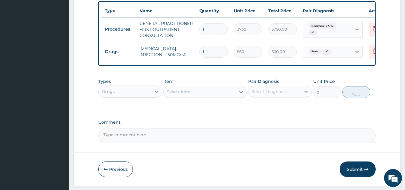
drag, startPoint x: 216, startPoint y: 52, endPoint x: 177, endPoint y: 57, distance: 38.7
click at [177, 57] on tr "Drugs PARACETAMOL INJECTION - 150MG/ML 1 560 560.00 Fever + 2 Delete" at bounding box center [248, 51] width 293 height 21
type input "2"
type input "1120.00"
type input "2"
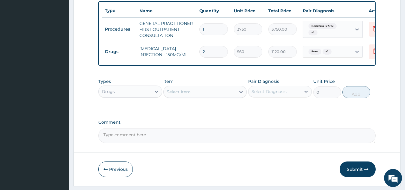
click at [192, 95] on div "Select Item" at bounding box center [200, 92] width 72 height 10
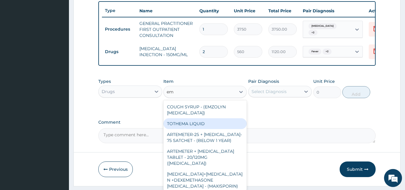
type input "e"
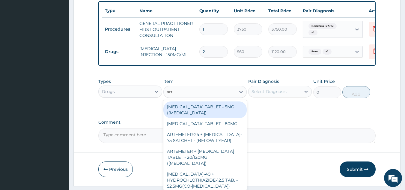
type input "arth"
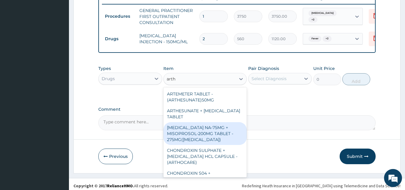
scroll to position [242, 0]
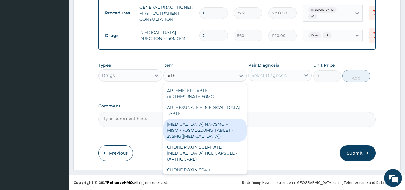
drag, startPoint x: 238, startPoint y: 129, endPoint x: 237, endPoint y: 139, distance: 10.3
click at [237, 139] on div "DICLOFENAC NA-75MG + MISOPROSOL-200MG TABLET - 275MG(ARTHROTEC)" at bounding box center [204, 130] width 83 height 23
type input "280"
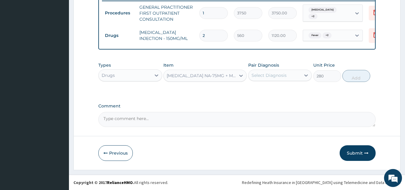
click at [224, 81] on div "DICLOFENAC NA-75MG + MISOPROSOL-200MG TABLET - 275MG(ARTHROTEC)" at bounding box center [204, 75] width 83 height 12
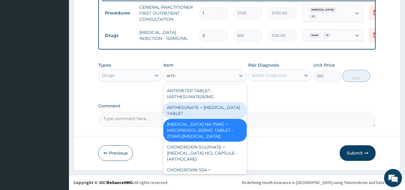
scroll to position [14, 0]
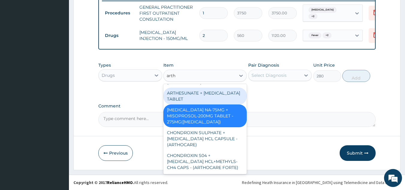
type input "art"
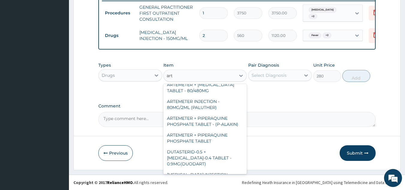
scroll to position [126, 0]
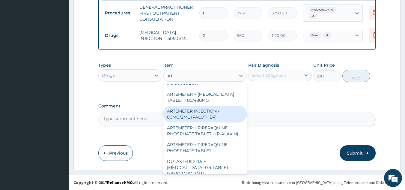
click at [220, 107] on div "ARTEMETER INJECTION - 80MG/2ML (PALUTHER)" at bounding box center [204, 113] width 83 height 17
type input "700"
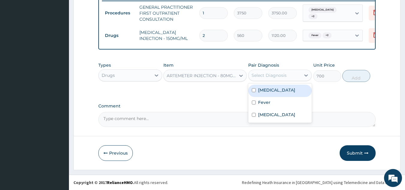
click at [269, 76] on div "Select Diagnosis" at bounding box center [268, 75] width 35 height 6
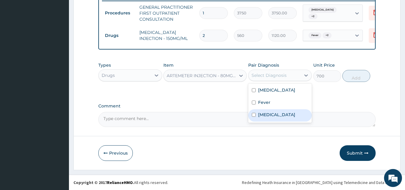
click at [265, 111] on label "Upper respiratory infection" at bounding box center [276, 114] width 37 height 6
checkbox input "true"
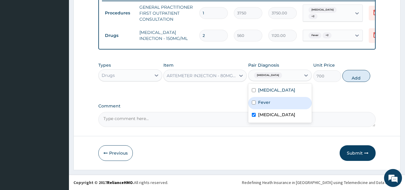
click at [267, 104] on label "Fever" at bounding box center [264, 102] width 12 height 6
checkbox input "true"
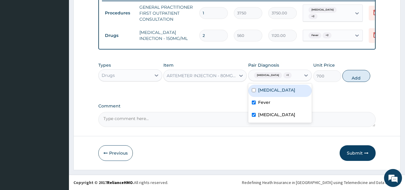
click at [271, 93] on label "Malaria" at bounding box center [276, 90] width 37 height 6
checkbox input "true"
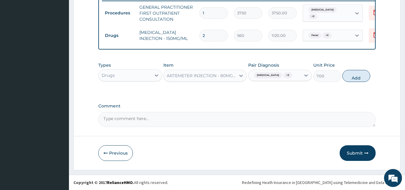
click at [332, 94] on div "Types Drugs Item ARTEMETER INJECTION - 80MG/2ML (PALUTHER) Pair Diagnosis Upper…" at bounding box center [236, 76] width 277 height 35
click at [355, 82] on button "Add" at bounding box center [356, 76] width 28 height 12
type input "0"
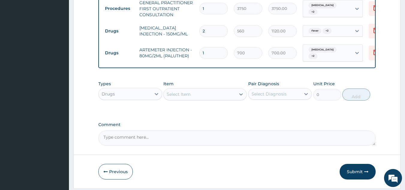
drag, startPoint x: 217, startPoint y: 54, endPoint x: 177, endPoint y: 59, distance: 39.6
click at [177, 59] on tr "Drugs ARTEMETER INJECTION - 80MG/2ML (PALUTHER) 1 700 700.00 Upper respiratory …" at bounding box center [248, 52] width 293 height 23
type input "6"
type input "4200.00"
type input "6"
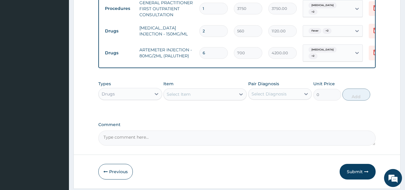
click at [196, 100] on div "Select Item" at bounding box center [204, 94] width 83 height 12
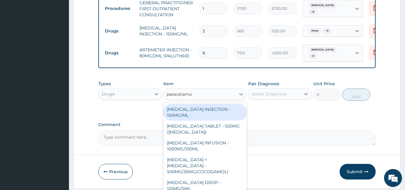
type input "paracetamol"
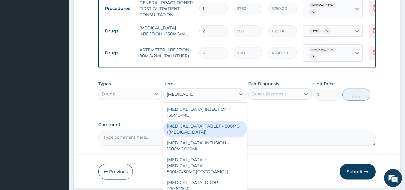
click at [212, 135] on div "PARACETAMOL TABLET - 500MG (PANADOL)" at bounding box center [204, 128] width 83 height 17
type input "42"
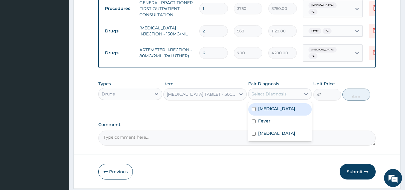
click at [276, 99] on div "Select Diagnosis" at bounding box center [274, 94] width 52 height 10
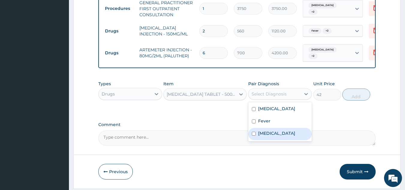
click at [273, 136] on label "Upper respiratory infection" at bounding box center [276, 133] width 37 height 6
checkbox input "true"
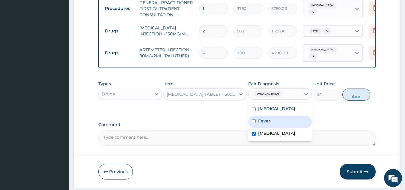
drag, startPoint x: 274, startPoint y: 131, endPoint x: 280, endPoint y: 122, distance: 9.9
click at [276, 128] on div "Fever" at bounding box center [280, 121] width 64 height 12
checkbox input "true"
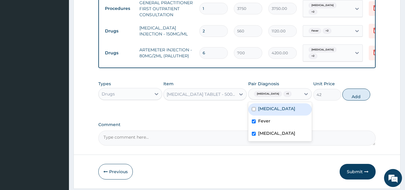
drag, startPoint x: 282, startPoint y: 120, endPoint x: 311, endPoint y: 115, distance: 29.5
click at [283, 115] on div "Malaria" at bounding box center [280, 109] width 64 height 12
checkbox input "true"
click at [357, 100] on button "Add" at bounding box center [356, 94] width 28 height 12
type input "0"
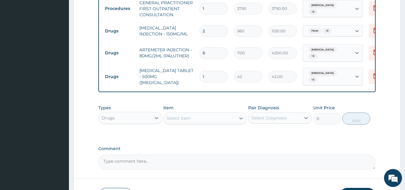
type input "18"
type input "756.00"
type input "18"
click at [189, 121] on div "Select Item" at bounding box center [179, 118] width 24 height 6
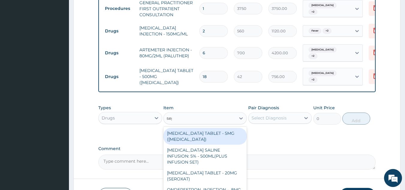
type input "septr"
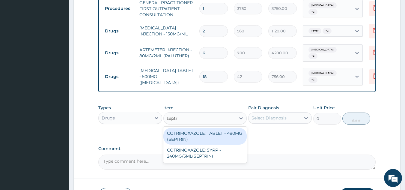
click at [235, 140] on div "COTRIMOXAZOLE: TABLET - 480MG (SEPTRIN)" at bounding box center [204, 136] width 83 height 17
type input "81.19999999999999"
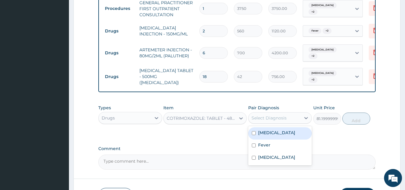
click at [273, 121] on div "Select Diagnosis" at bounding box center [268, 118] width 35 height 6
click at [270, 139] on div "Malaria" at bounding box center [280, 133] width 64 height 12
checkbox input "true"
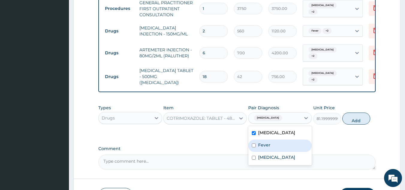
click at [270, 149] on div "Fever" at bounding box center [280, 145] width 64 height 12
checkbox input "true"
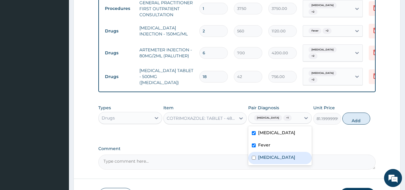
click at [272, 160] on label "Upper respiratory infection" at bounding box center [276, 157] width 37 height 6
checkbox input "true"
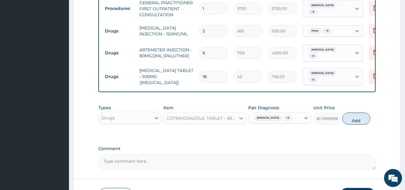
click at [353, 122] on button "Add" at bounding box center [356, 118] width 28 height 12
type input "0"
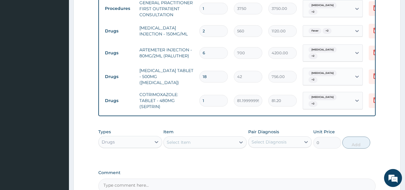
click at [190, 102] on tr "Drugs COTRIMOXAZOLE: TABLET - 480MG (SEPTRIN) 1 81.19999999999999 81.20 Malaria…" at bounding box center [248, 100] width 293 height 24
type input "2"
type input "162.40"
type input "20"
type input "1624.00"
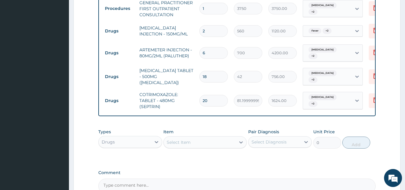
type input "20"
click at [204, 146] on div "Select Item" at bounding box center [200, 142] width 72 height 10
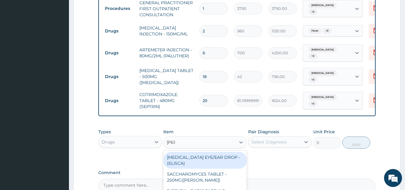
type input "lorat"
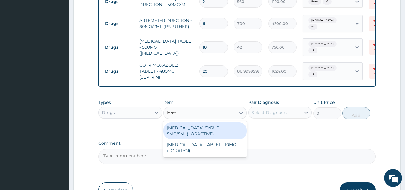
scroll to position [313, 0]
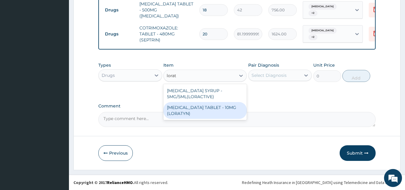
click at [212, 111] on div "LORATADINE TABLET - 10MG (LORATYN)" at bounding box center [204, 110] width 83 height 17
type input "98"
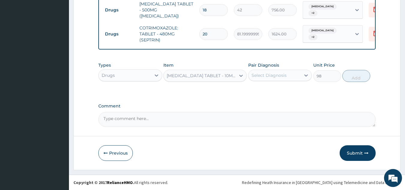
click at [267, 74] on div "Select Diagnosis" at bounding box center [268, 75] width 35 height 6
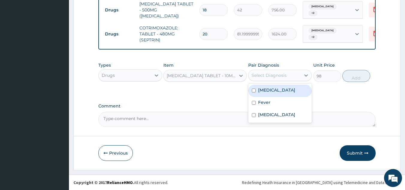
click at [265, 93] on label "Malaria" at bounding box center [276, 90] width 37 height 6
checkbox input "true"
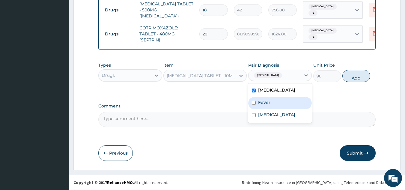
click at [267, 104] on label "Fever" at bounding box center [264, 102] width 12 height 6
checkbox input "true"
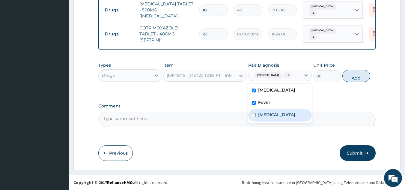
click at [272, 117] on label "Upper respiratory infection" at bounding box center [276, 114] width 37 height 6
checkbox input "true"
click at [354, 78] on button "Add" at bounding box center [356, 76] width 28 height 12
type input "0"
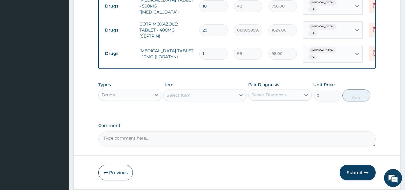
drag, startPoint x: 211, startPoint y: 55, endPoint x: 193, endPoint y: 57, distance: 19.1
click at [193, 57] on tr "Drugs LORATADINE TABLET - 10MG (LORATYN) 1 98 98.00 Malaria + 2 Delete" at bounding box center [248, 53] width 293 height 23
type input "5"
type input "490.00"
type input "5"
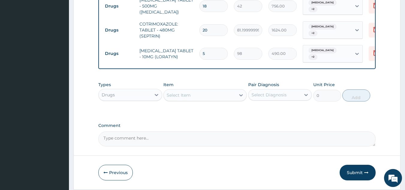
click at [199, 98] on div "Select Item" at bounding box center [200, 95] width 72 height 10
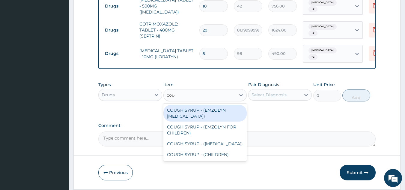
type input "cough"
click at [204, 117] on div "COUGH SYRUP - (EMZOLYN EXPECTORANT)" at bounding box center [204, 113] width 83 height 17
type input "1120"
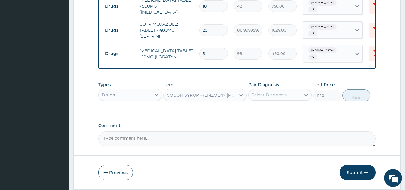
click at [185, 97] on div "COUGH SYRUP - (EMZOLYN EXPECTORANT)" at bounding box center [201, 95] width 69 height 6
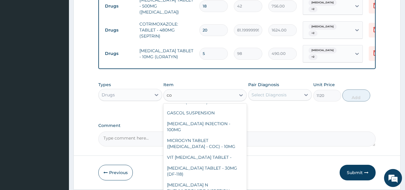
scroll to position [0, 0]
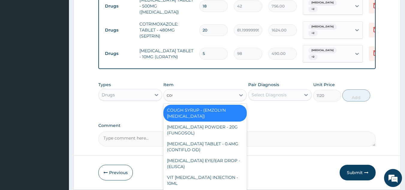
type input "cough"
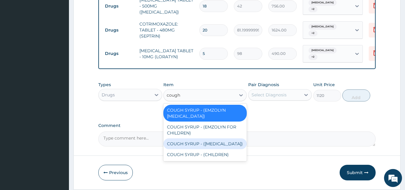
click at [215, 147] on div "COUGH SYRUP - (EXPECTORANT)" at bounding box center [204, 143] width 83 height 11
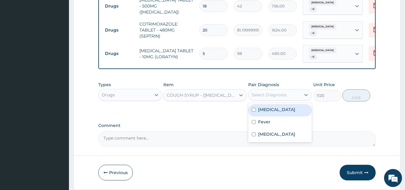
click at [263, 97] on div "Select Diagnosis" at bounding box center [268, 95] width 35 height 6
click at [266, 116] on div "Malaria" at bounding box center [280, 110] width 64 height 12
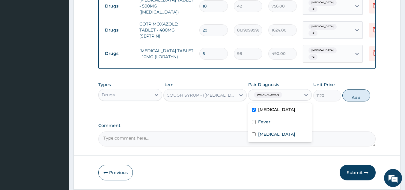
click at [273, 110] on label "Malaria" at bounding box center [276, 109] width 37 height 6
checkbox input "false"
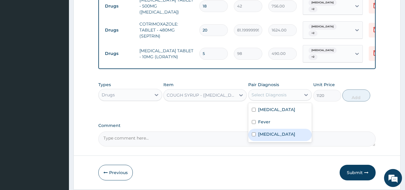
click at [273, 136] on label "Upper respiratory infection" at bounding box center [276, 134] width 37 height 6
checkbox input "true"
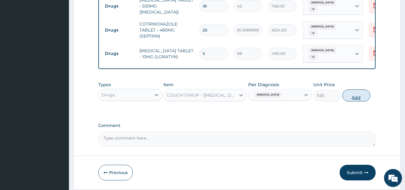
click at [357, 98] on button "Add" at bounding box center [356, 95] width 28 height 12
type input "0"
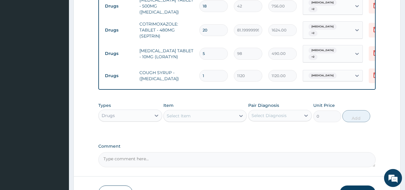
click at [145, 117] on div "Drugs" at bounding box center [125, 116] width 52 height 10
type input "lab"
click at [140, 132] on div "Laboratory" at bounding box center [130, 130] width 64 height 11
click at [288, 115] on div "Select Diagnosis" at bounding box center [274, 116] width 52 height 10
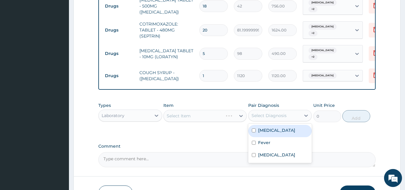
drag, startPoint x: 277, startPoint y: 137, endPoint x: 277, endPoint y: 141, distance: 3.9
click at [277, 139] on div "Malaria Fever Upper respiratory infection" at bounding box center [280, 142] width 64 height 39
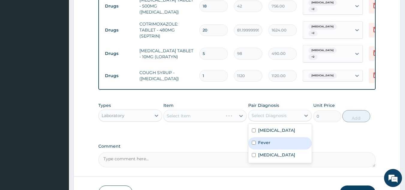
click at [276, 149] on div "Fever" at bounding box center [280, 143] width 64 height 12
checkbox input "true"
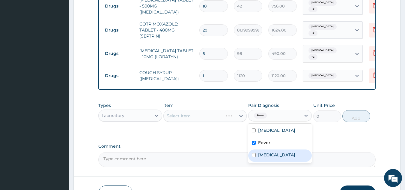
click at [274, 156] on label "Upper respiratory infection" at bounding box center [276, 155] width 37 height 6
checkbox input "true"
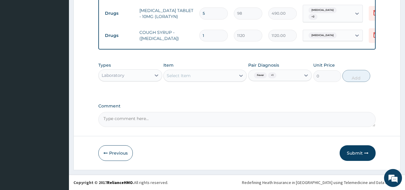
click at [208, 77] on div "Select Item" at bounding box center [200, 76] width 72 height 10
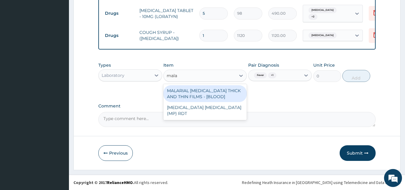
type input "malar"
click at [214, 91] on div "MALARIAL PARASITE THICK AND THIN FILMS - [BLOOD]" at bounding box center [204, 93] width 83 height 17
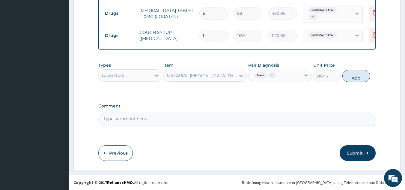
click at [354, 78] on button "Add" at bounding box center [356, 76] width 28 height 12
type input "0"
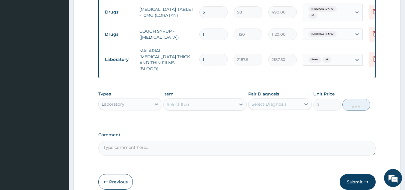
click at [194, 101] on div "Select Item" at bounding box center [200, 104] width 72 height 10
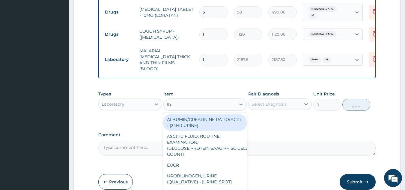
type input "fbc"
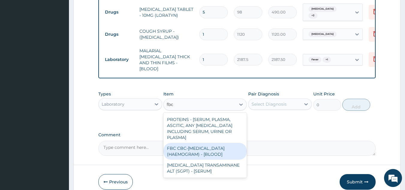
click at [196, 149] on div "FBC CBC-COMPLETE BLOOD COUNT (HAEMOGRAM) - [BLOOD]" at bounding box center [204, 151] width 83 height 17
type input "5000"
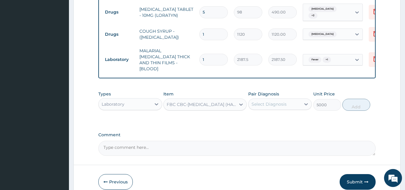
drag, startPoint x: 277, startPoint y: 100, endPoint x: 277, endPoint y: 103, distance: 3.6
click at [277, 101] on div "Select Diagnosis" at bounding box center [268, 104] width 35 height 6
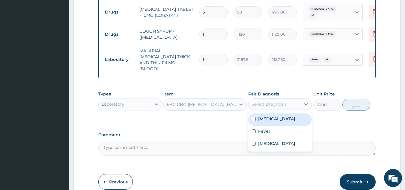
click at [272, 119] on div "Malaria" at bounding box center [280, 119] width 64 height 12
checkbox input "true"
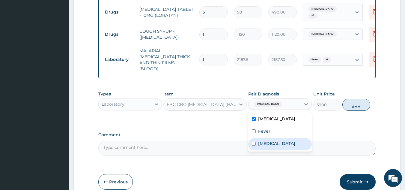
click at [273, 145] on label "Upper respiratory infection" at bounding box center [276, 143] width 37 height 6
checkbox input "true"
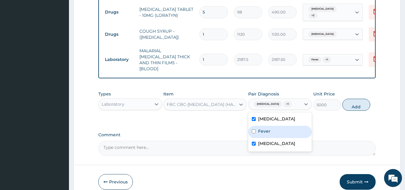
click at [282, 127] on div "Fever" at bounding box center [280, 131] width 64 height 12
checkbox input "true"
click at [355, 103] on button "Add" at bounding box center [356, 105] width 28 height 12
type input "0"
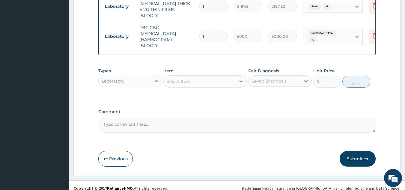
scroll to position [408, 0]
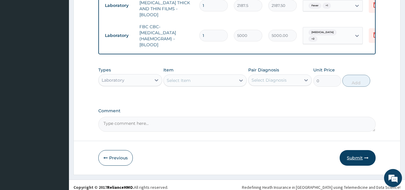
click at [354, 150] on button "Submit" at bounding box center [357, 158] width 36 height 16
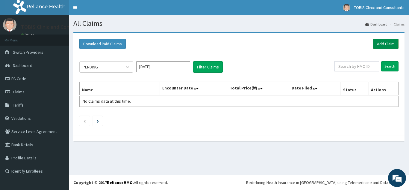
click at [379, 47] on link "Add Claim" at bounding box center [385, 44] width 25 height 10
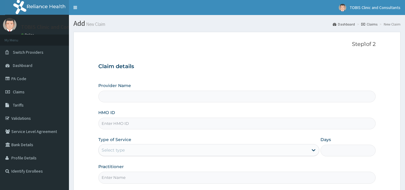
type input "Tobis Clinic and Consultants"
click at [175, 124] on input "HMO ID" at bounding box center [236, 123] width 277 height 12
paste input "FCC/12909/A"
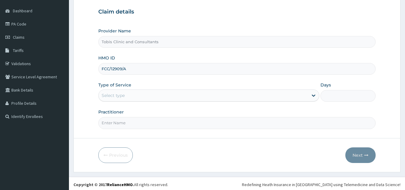
scroll to position [57, 0]
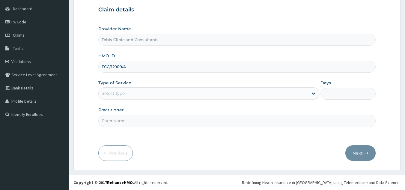
type input "FCC/12909/A"
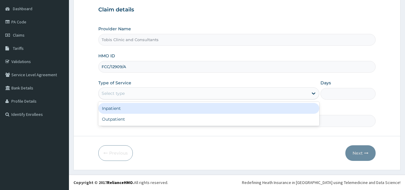
click at [199, 91] on div "Select type" at bounding box center [203, 93] width 209 height 10
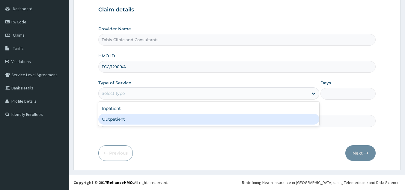
click at [182, 122] on div "Outpatient" at bounding box center [208, 119] width 221 height 11
type input "1"
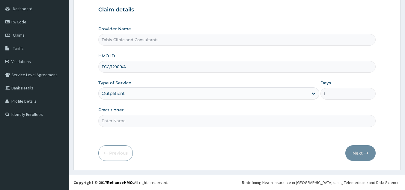
click at [158, 124] on input "Practitioner" at bounding box center [236, 121] width 277 height 12
paste input "[PERSON_NAME]"
type input "[PERSON_NAME]"
click at [355, 155] on button "Next" at bounding box center [360, 153] width 30 height 16
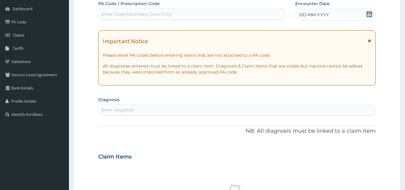
click at [156, 110] on div "Enter diagnosis" at bounding box center [237, 110] width 277 height 10
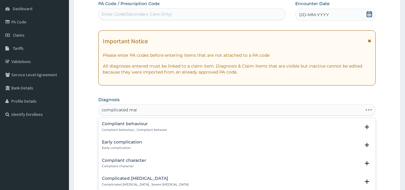
type input "complicated mala"
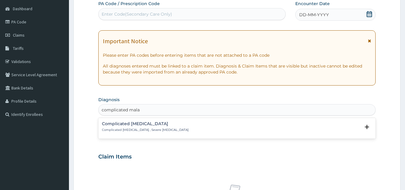
click at [152, 126] on h4 "Complicated [MEDICAL_DATA]" at bounding box center [145, 123] width 87 height 4
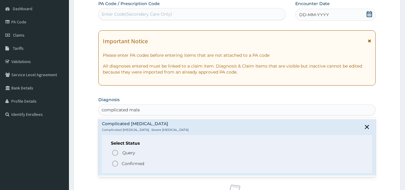
click at [156, 165] on span "Confirmed" at bounding box center [237, 163] width 252 height 7
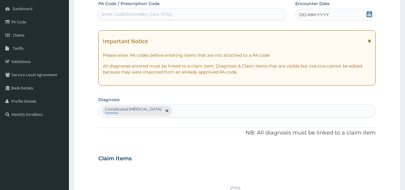
click at [303, 17] on span "DD-MM-YYYY" at bounding box center [314, 15] width 30 height 6
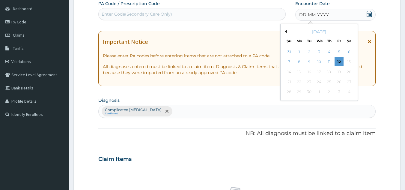
click at [286, 32] on button "Previous Month" at bounding box center [284, 31] width 3 height 3
click at [330, 73] on div "15" at bounding box center [328, 71] width 9 height 9
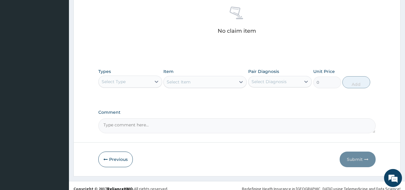
scroll to position [235, 0]
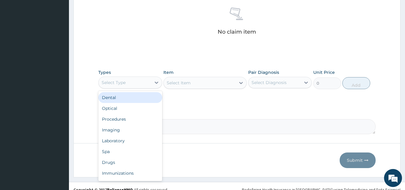
click at [150, 85] on div "Select Type" at bounding box center [125, 83] width 52 height 10
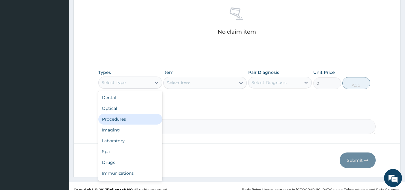
drag, startPoint x: 136, startPoint y: 115, endPoint x: 185, endPoint y: 100, distance: 51.6
click at [136, 115] on div "Procedures" at bounding box center [130, 119] width 64 height 11
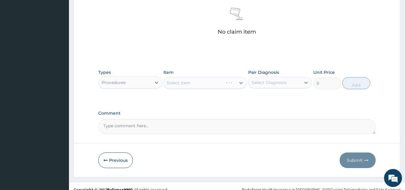
click at [268, 81] on div "Select Diagnosis" at bounding box center [268, 82] width 35 height 6
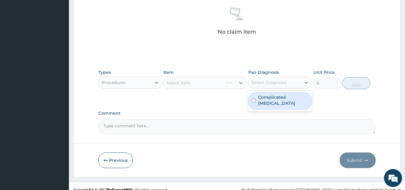
click at [268, 98] on label "Complicated [MEDICAL_DATA]" at bounding box center [283, 100] width 50 height 12
checkbox input "true"
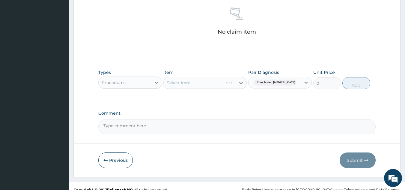
click at [189, 85] on div "Select Item" at bounding box center [179, 83] width 24 height 6
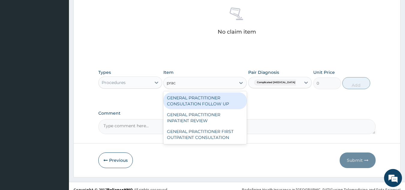
type input "pract"
click at [211, 105] on div "GENERAL PRACTITIONER CONSULTATION FOLLOW UP" at bounding box center [204, 100] width 83 height 17
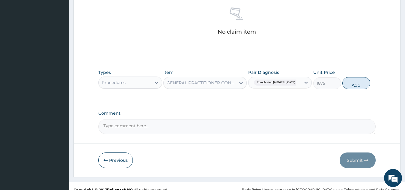
click at [354, 84] on button "Add" at bounding box center [356, 83] width 28 height 12
type input "0"
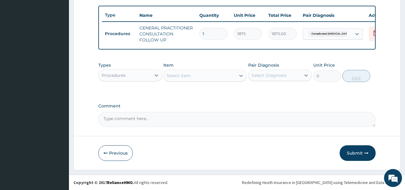
scroll to position [222, 0]
click at [149, 81] on div "Types Procedures" at bounding box center [130, 72] width 64 height 20
click at [145, 76] on div "Procedures" at bounding box center [125, 75] width 52 height 10
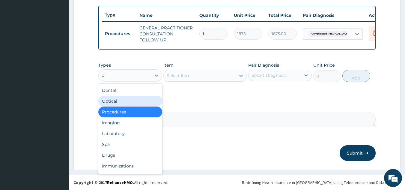
type input "dr"
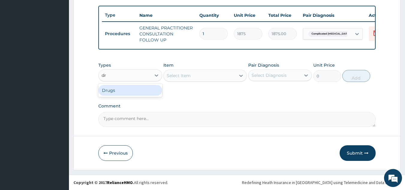
click at [138, 92] on div "Drugs" at bounding box center [130, 90] width 64 height 11
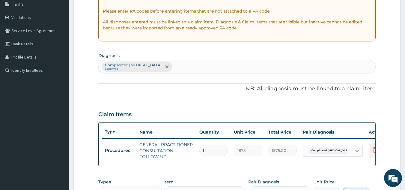
scroll to position [94, 0]
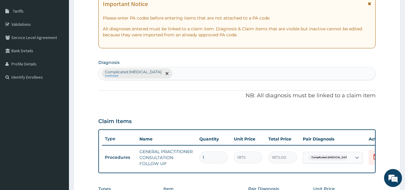
click at [183, 72] on div "Complicated malaria Confirmed" at bounding box center [237, 73] width 277 height 13
type input "low back"
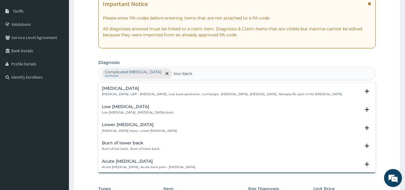
click at [136, 93] on p "Low back pain , LBP - Low back pain , Low back syndrome , Lumbalgia , Lumbago ,…" at bounding box center [222, 94] width 240 height 4
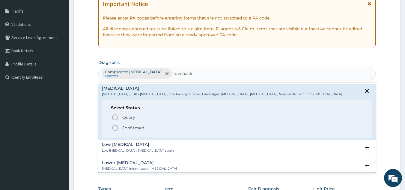
click at [132, 127] on p "Confirmed" at bounding box center [133, 128] width 22 height 6
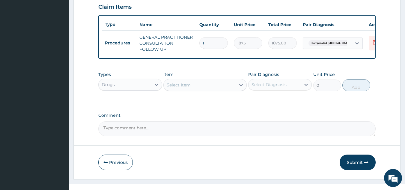
scroll to position [209, 0]
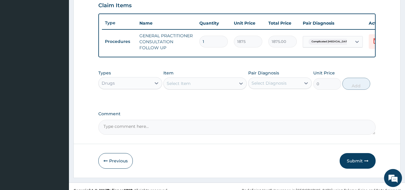
click at [179, 88] on div "Select Item" at bounding box center [200, 83] width 72 height 10
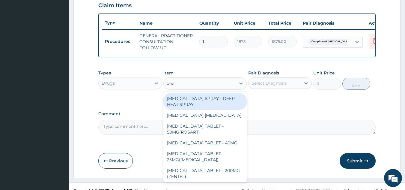
type input "deep"
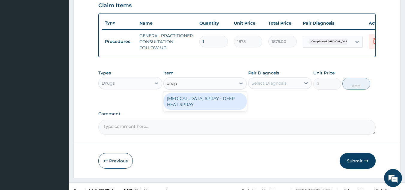
click at [211, 107] on div "METHYL SALICYLATE SPRAY - DEEP HEAT SPRAY" at bounding box center [204, 101] width 83 height 17
type input "3639.9999999999995"
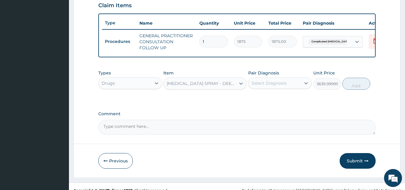
click at [270, 86] on div "Select Diagnosis" at bounding box center [268, 83] width 35 height 6
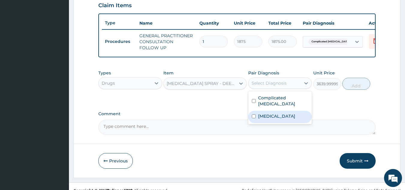
click at [264, 114] on label "Low back pain" at bounding box center [276, 116] width 37 height 6
checkbox input "true"
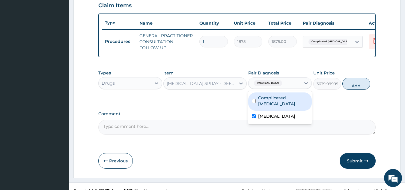
click at [354, 89] on button "Add" at bounding box center [356, 84] width 28 height 12
type input "0"
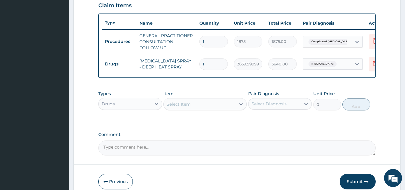
click at [181, 109] on div "Select Item" at bounding box center [200, 104] width 72 height 10
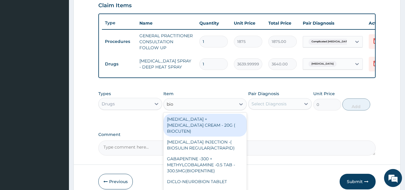
type input "biop"
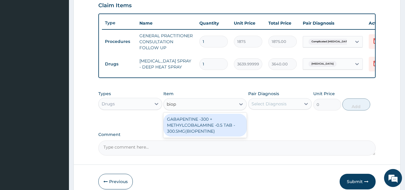
drag, startPoint x: 199, startPoint y: 131, endPoint x: 237, endPoint y: 125, distance: 39.0
click at [200, 131] on div "GABAPENTINE -300 + METHYLCOBALAMINE -0.5 TAB - 300.5MG(BIOPENTINE)" at bounding box center [204, 125] width 83 height 23
type input "336"
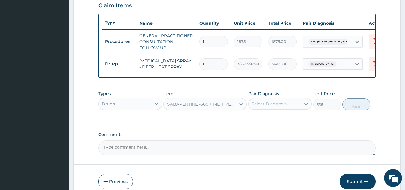
click at [261, 108] on div "Select Diagnosis" at bounding box center [274, 104] width 52 height 10
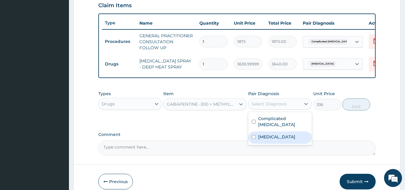
click at [263, 146] on div "Comment" at bounding box center [236, 143] width 277 height 23
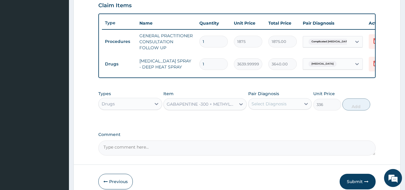
click at [279, 105] on div "Pair Diagnosis Select Diagnosis" at bounding box center [280, 100] width 64 height 20
click at [270, 108] on div "Select Diagnosis" at bounding box center [274, 104] width 52 height 10
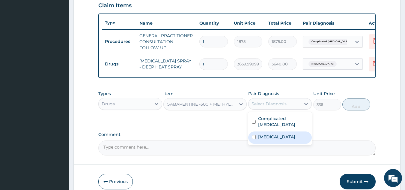
click at [268, 135] on label "Low back pain" at bounding box center [276, 137] width 37 height 6
checkbox input "true"
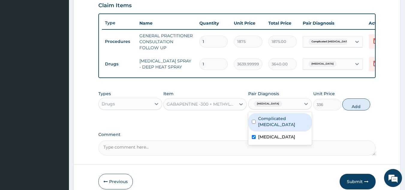
click at [293, 129] on div "Complicated malaria" at bounding box center [280, 122] width 64 height 18
checkbox input "true"
click at [353, 110] on button "Add" at bounding box center [356, 104] width 28 height 12
type input "0"
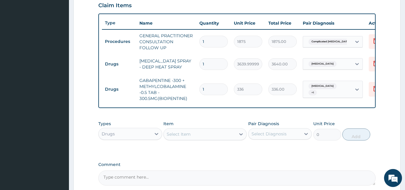
type input "10"
type input "3360.00"
type input "10"
click at [178, 137] on div "Select Item" at bounding box center [179, 134] width 24 height 6
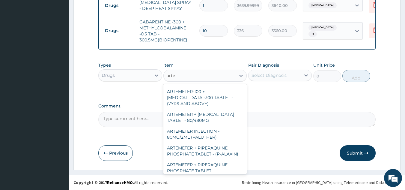
scroll to position [11, 0]
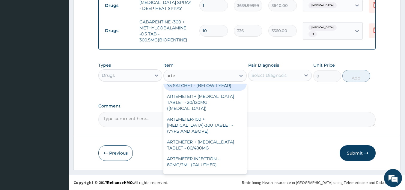
type input "artem"
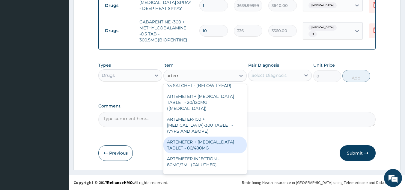
click at [210, 143] on div "ARTEMETER + [MEDICAL_DATA] TABLET - 80/480MG" at bounding box center [204, 144] width 83 height 17
type input "364"
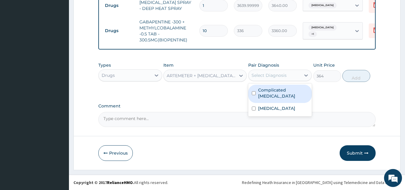
click at [283, 78] on div "Select Diagnosis" at bounding box center [268, 75] width 35 height 6
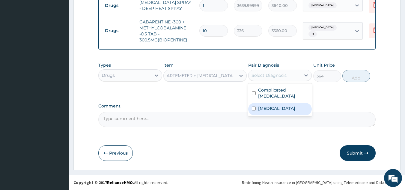
click at [279, 105] on label "Low back pain" at bounding box center [276, 108] width 37 height 6
checkbox input "true"
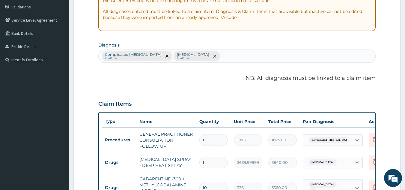
scroll to position [106, 0]
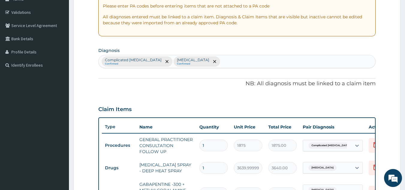
click at [240, 61] on div "Complicated malaria Confirmed Low back pain Confirmed" at bounding box center [237, 61] width 277 height 13
type input "lumbar s"
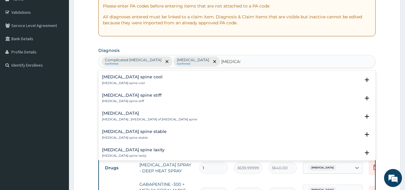
scroll to position [125, 0]
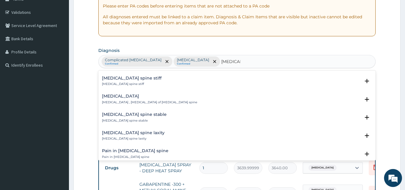
click at [146, 99] on div "Lumbar spondylosis Lumbar spondylosis , Osteoarthritis of lumbar spine" at bounding box center [149, 99] width 95 height 10
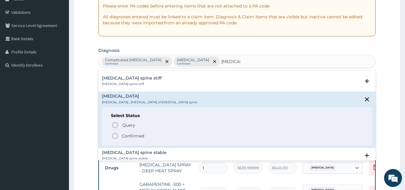
click at [129, 137] on p "Confirmed" at bounding box center [133, 136] width 22 height 6
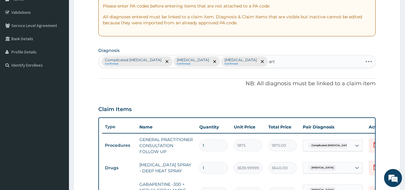
type input "arth"
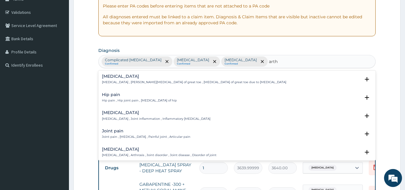
click at [172, 119] on p "Arthritis , Joint inflammation , Inflammatory arthritis" at bounding box center [156, 118] width 108 height 4
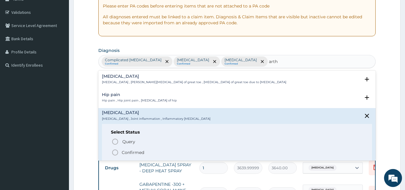
click at [140, 146] on div "Query Query covers suspected (?), Keep in view (kiv), Ruled out (r/o) Confirmed" at bounding box center [237, 146] width 252 height 18
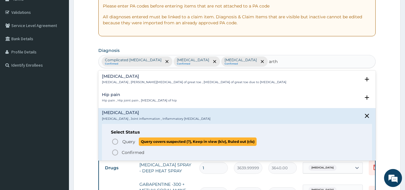
click at [132, 142] on span "Query" at bounding box center [128, 141] width 13 height 6
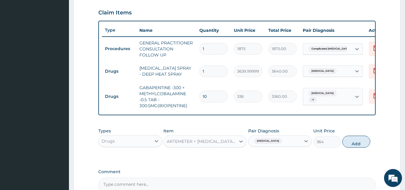
scroll to position [219, 0]
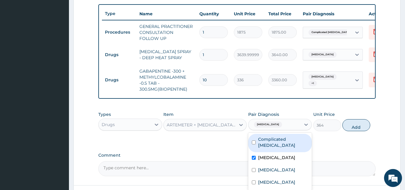
click at [278, 128] on div "Low back pain" at bounding box center [266, 124] width 31 height 8
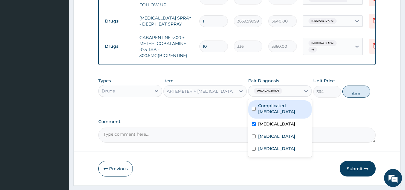
scroll to position [276, 0]
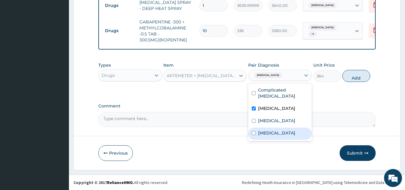
click at [276, 127] on div "Arthritis" at bounding box center [280, 133] width 64 height 12
checkbox input "true"
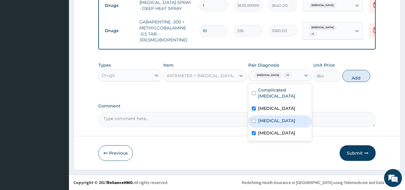
click at [275, 119] on div "Lumbar spondylosis" at bounding box center [280, 121] width 64 height 12
checkbox input "true"
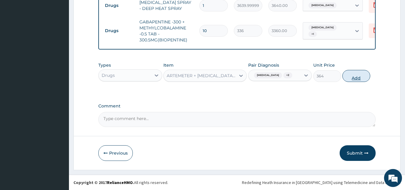
click at [351, 76] on button "Add" at bounding box center [356, 76] width 28 height 12
type input "0"
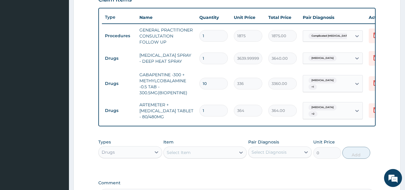
scroll to position [212, 0]
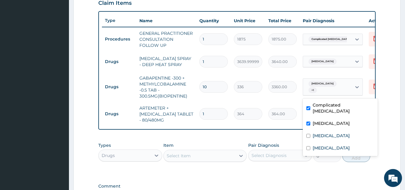
click at [317, 92] on span "+ 1" at bounding box center [312, 90] width 8 height 6
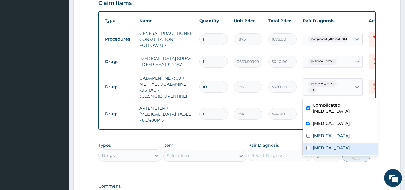
click at [325, 145] on label "Arthritis" at bounding box center [330, 148] width 37 height 6
checkbox input "true"
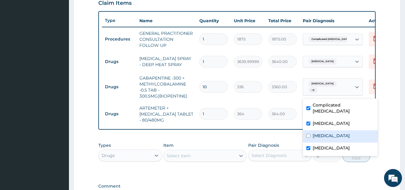
click at [326, 133] on div "Lumbar spondylosis" at bounding box center [339, 136] width 75 height 12
checkbox input "true"
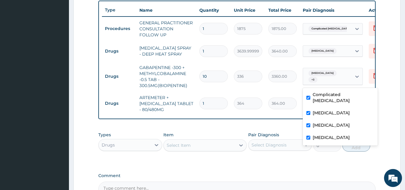
scroll to position [233, 0]
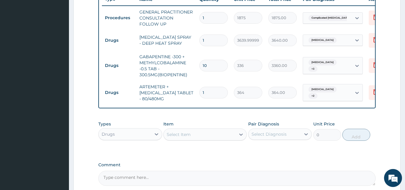
click at [274, 84] on tr "Drugs ARTEMETER + LUMEFANTRINE TABLET - 80/480MG 1 364 364.00 Low back pain + 2…" at bounding box center [248, 93] width 293 height 24
click at [346, 45] on div "Low back pain" at bounding box center [327, 40] width 49 height 10
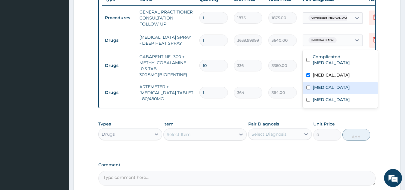
click at [338, 85] on div "Lumbar spondylosis" at bounding box center [339, 88] width 75 height 12
checkbox input "true"
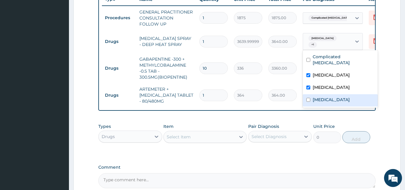
click at [332, 94] on div "Arthritis" at bounding box center [339, 100] width 75 height 12
checkbox input "true"
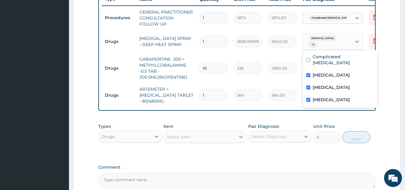
click at [277, 56] on tr "Drugs GABAPENTINE -300 + METHYLCOBALAMINE -0.5 TAB - 300.5MG(BIOPENTINE) 10 336…" at bounding box center [248, 68] width 293 height 30
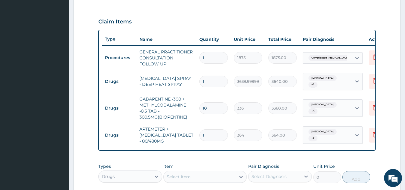
scroll to position [299, 0]
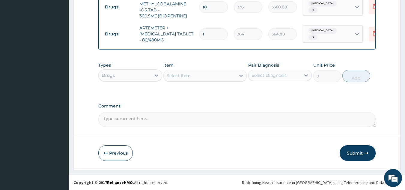
click at [348, 152] on button "Submit" at bounding box center [357, 153] width 36 height 16
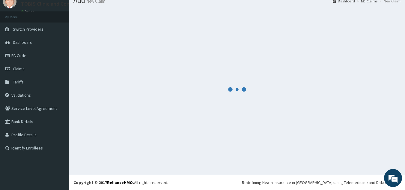
scroll to position [23, 0]
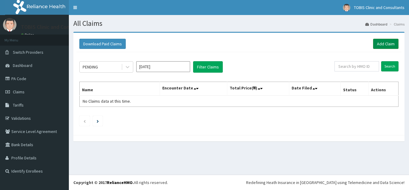
click at [379, 46] on link "Add Claim" at bounding box center [385, 44] width 25 height 10
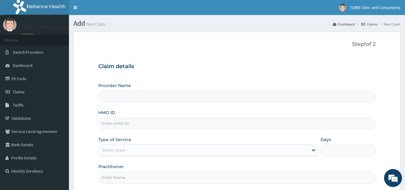
type input "Tobis Clinic and Consultants"
click at [134, 125] on input "HMO ID" at bounding box center [236, 123] width 277 height 12
paste input "MR076598"
type input "MR076598"
paste input "SFL/10490/A"
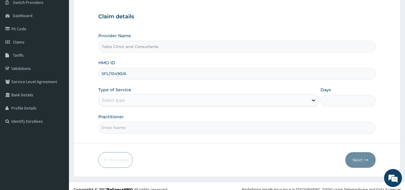
scroll to position [57, 0]
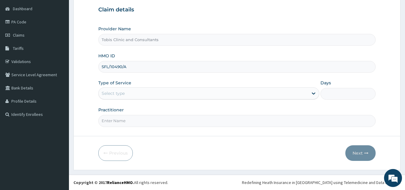
type input "SFL/10490/A"
click at [154, 98] on div "Select type" at bounding box center [208, 93] width 221 height 12
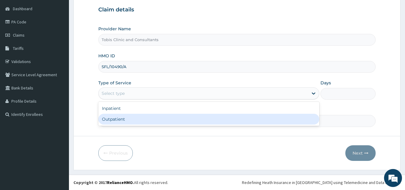
click at [146, 119] on div "Outpatient" at bounding box center [208, 119] width 221 height 11
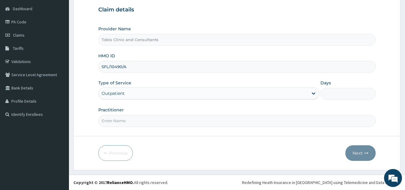
type input "1"
click at [143, 118] on input "Practitioner" at bounding box center [236, 121] width 277 height 12
paste input "Dr NISSI UDOEKPO"
type input "Dr NISSI UDOEKPO"
click at [360, 153] on button "Next" at bounding box center [360, 153] width 30 height 16
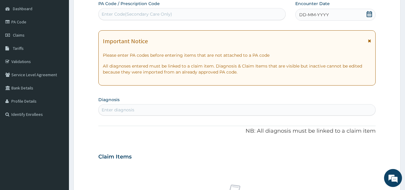
click at [183, 109] on div "Enter diagnosis" at bounding box center [237, 110] width 277 height 10
type input "malaria"
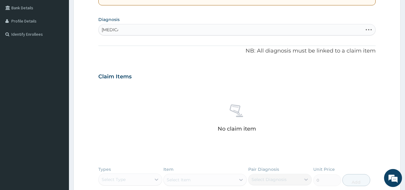
scroll to position [144, 0]
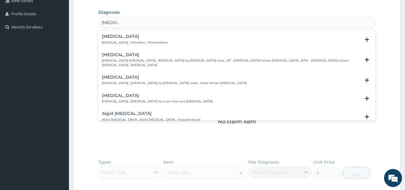
click at [116, 39] on h4 "Malaria" at bounding box center [135, 36] width 66 height 4
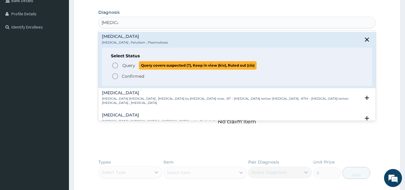
click at [122, 66] on span "Query" at bounding box center [128, 65] width 13 height 6
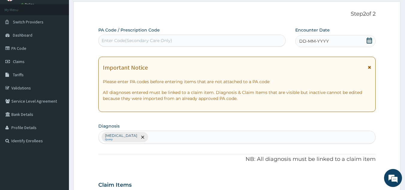
scroll to position [19, 0]
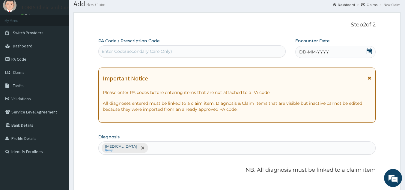
click at [311, 53] on span "DD-MM-YYYY" at bounding box center [314, 52] width 30 height 6
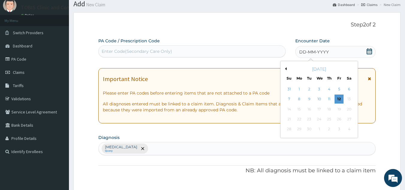
click at [286, 69] on button "Previous Month" at bounding box center [284, 68] width 3 height 3
click at [286, 68] on button "Previous Month" at bounding box center [284, 68] width 3 height 3
click at [287, 69] on div "June 2025" at bounding box center [319, 69] width 72 height 6
click at [285, 68] on button "Previous Month" at bounding box center [284, 68] width 3 height 3
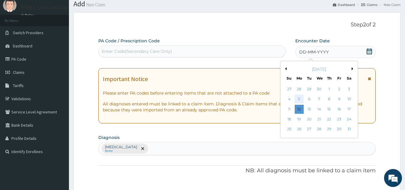
click at [301, 100] on div "5" at bounding box center [298, 99] width 9 height 9
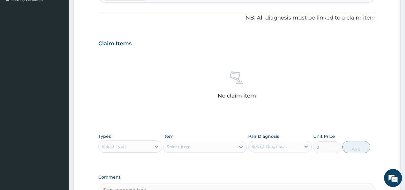
scroll to position [189, 0]
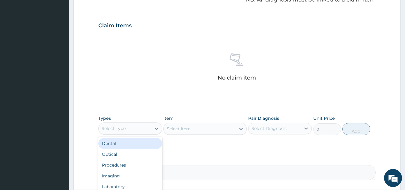
drag, startPoint x: 128, startPoint y: 131, endPoint x: 132, endPoint y: 133, distance: 4.1
click at [130, 132] on div "Select Type" at bounding box center [125, 128] width 52 height 10
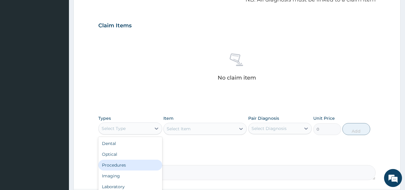
click at [143, 164] on div "Procedures" at bounding box center [130, 164] width 64 height 11
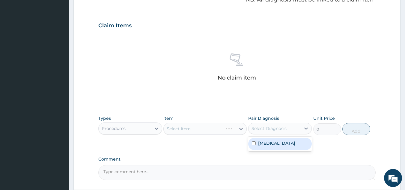
drag, startPoint x: 257, startPoint y: 128, endPoint x: 277, endPoint y: 150, distance: 29.7
click at [258, 128] on div "Select Diagnosis" at bounding box center [268, 128] width 35 height 6
click at [277, 147] on div "Malaria" at bounding box center [280, 143] width 64 height 12
checkbox input "true"
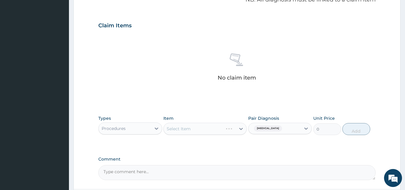
click at [216, 148] on div "PA Code / Prescription Code Enter Code(Secondary Care Only) Encounter Date 05-0…" at bounding box center [236, 24] width 277 height 312
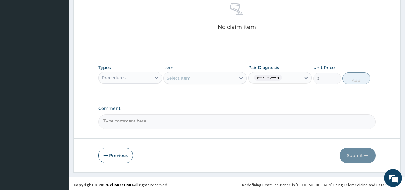
scroll to position [242, 0]
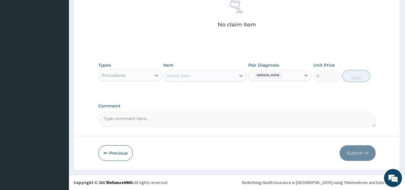
click at [207, 78] on div "Select Item" at bounding box center [200, 76] width 72 height 10
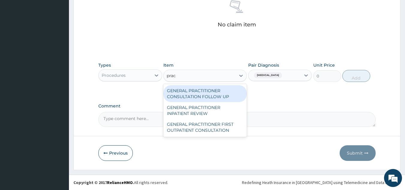
type input "pract"
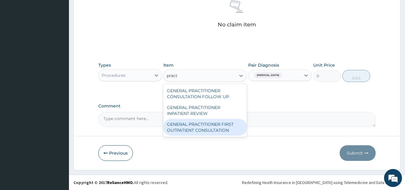
click at [215, 124] on div "GENERAL PRACTITIONER FIRST OUTPATIENT CONSULTATION" at bounding box center [204, 127] width 83 height 17
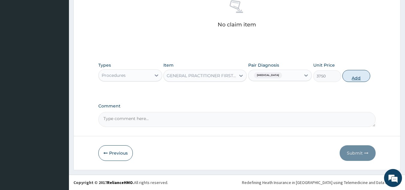
click at [353, 77] on button "Add" at bounding box center [356, 76] width 28 height 12
type input "0"
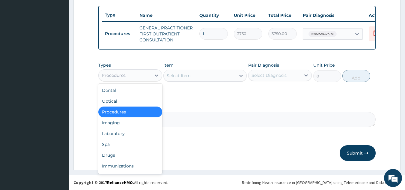
click at [146, 77] on div "Procedures" at bounding box center [125, 75] width 52 height 10
click at [131, 152] on div "Drugs" at bounding box center [130, 154] width 64 height 11
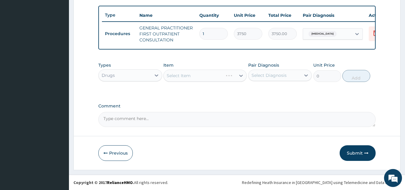
drag, startPoint x: 286, startPoint y: 74, endPoint x: 271, endPoint y: 101, distance: 31.5
click at [286, 74] on div "Select Diagnosis" at bounding box center [274, 75] width 52 height 10
click at [270, 93] on div "Malaria" at bounding box center [280, 90] width 64 height 12
checkbox input "true"
click at [217, 103] on label "Comment" at bounding box center [236, 105] width 277 height 5
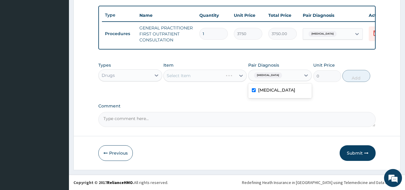
click at [217, 112] on textarea "Comment" at bounding box center [236, 119] width 277 height 15
click at [207, 78] on div "Select Item" at bounding box center [200, 76] width 72 height 10
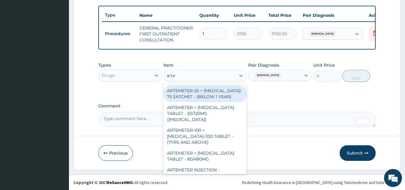
type input "artem"
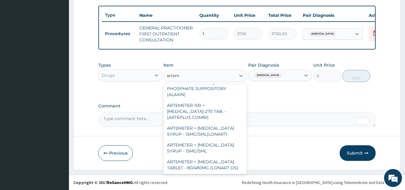
scroll to position [223, 0]
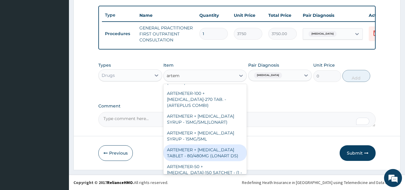
click at [225, 147] on div "ARTEMETER + LUMEFANTRINE TABLET - 80/480MG (LONART DS)" at bounding box center [204, 152] width 83 height 17
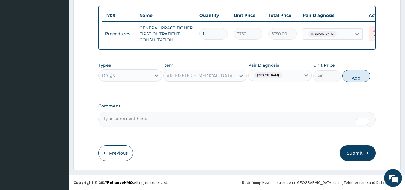
click at [353, 76] on button "Add" at bounding box center [356, 76] width 28 height 12
type input "0"
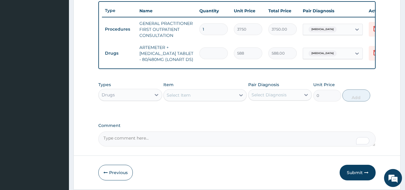
type input "0.00"
type input "6"
type input "3528.00"
type input "6"
click at [206, 99] on div "Select Item" at bounding box center [200, 95] width 72 height 10
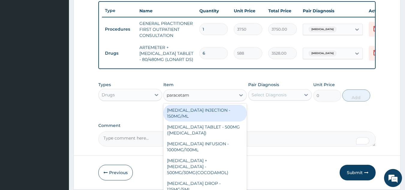
type input "paracetamo"
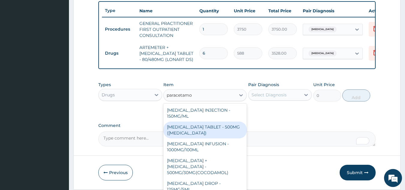
click at [221, 133] on div "PARACETAMOL TABLET - 500MG (PANADOL)" at bounding box center [204, 129] width 83 height 17
type input "42"
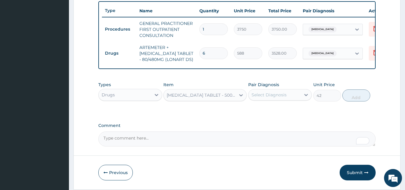
click at [285, 99] on div "Select Diagnosis" at bounding box center [274, 95] width 52 height 10
click at [286, 116] on div "Malaria" at bounding box center [280, 110] width 64 height 12
checkbox input "true"
click at [355, 100] on button "Add" at bounding box center [356, 95] width 28 height 12
type input "0"
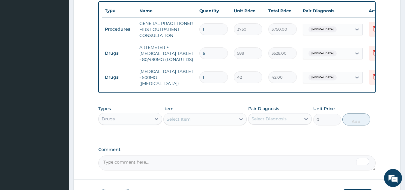
type input "18"
type input "756.00"
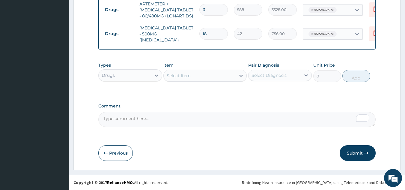
type input "18"
click at [353, 151] on button "Submit" at bounding box center [357, 153] width 36 height 16
click at [357, 154] on button "Submit" at bounding box center [357, 153] width 36 height 16
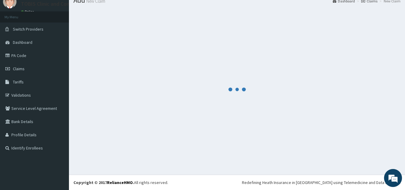
scroll to position [23, 0]
click at [357, 154] on div at bounding box center [236, 89] width 327 height 161
click at [357, 153] on div at bounding box center [236, 89] width 327 height 161
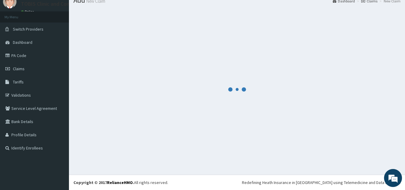
scroll to position [266, 0]
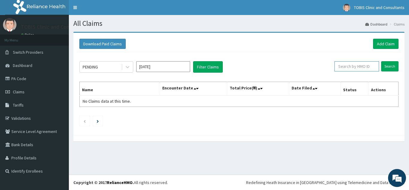
click at [365, 67] on input "text" at bounding box center [357, 66] width 45 height 10
click at [350, 69] on input "text" at bounding box center [357, 66] width 45 height 10
paste input "SFL/10446/A"
type input "SFL/10446/A"
click at [384, 65] on input "Search" at bounding box center [389, 66] width 17 height 10
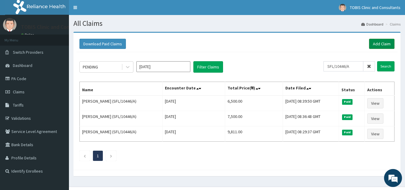
click at [372, 43] on link "Add Claim" at bounding box center [381, 44] width 25 height 10
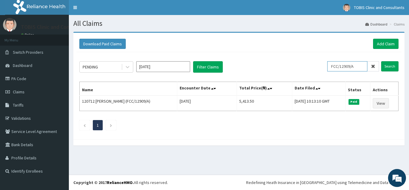
drag, startPoint x: 359, startPoint y: 69, endPoint x: 319, endPoint y: 68, distance: 40.1
click at [319, 68] on div "PENDING [DATE] Filter Claims FCC/12909/A Search" at bounding box center [238, 66] width 319 height 11
paste input "RPO/10138/C"
type input "RPO/10138/C"
click at [394, 68] on input "Search" at bounding box center [389, 66] width 17 height 10
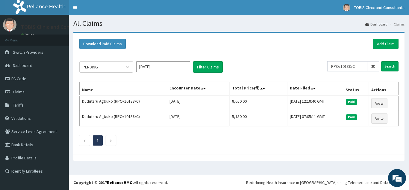
click at [254, 52] on div "Download Paid Claims Add Claim" at bounding box center [238, 44] width 325 height 16
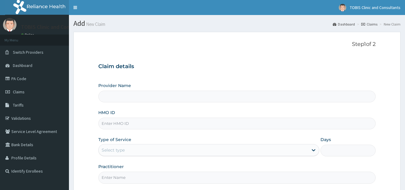
type input "Tobis Clinic and Consultants"
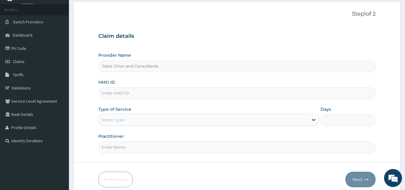
scroll to position [45, 0]
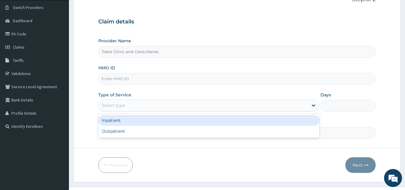
drag, startPoint x: 128, startPoint y: 107, endPoint x: 127, endPoint y: 128, distance: 21.3
click at [128, 108] on div "Select type" at bounding box center [203, 105] width 209 height 10
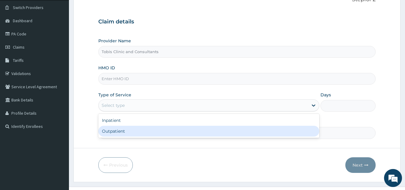
click at [125, 131] on div "Outpatient" at bounding box center [208, 130] width 221 height 11
type input "1"
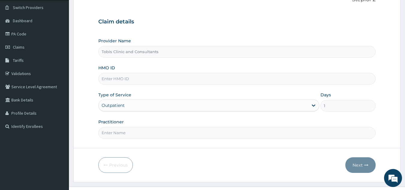
click at [151, 80] on input "HMO ID" at bounding box center [236, 79] width 277 height 12
paste input "RPO/10138/C"
type input "RPO/10138/C"
click at [144, 133] on input "Practitioner" at bounding box center [236, 133] width 277 height 12
paste input "[PERSON_NAME] [PERSON_NAME]"
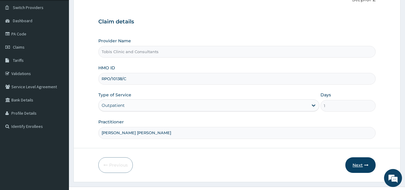
type input "[PERSON_NAME] [PERSON_NAME]"
click at [359, 167] on button "Next" at bounding box center [360, 165] width 30 height 16
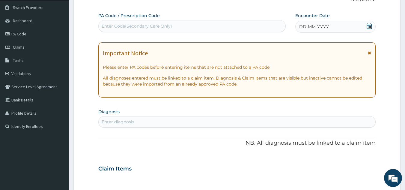
click at [147, 122] on div "Enter diagnosis" at bounding box center [237, 122] width 277 height 10
type input "[MEDICAL_DATA]"
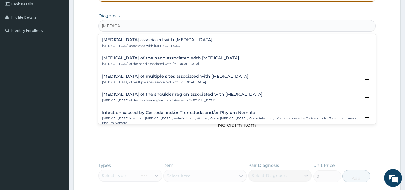
scroll to position [157, 0]
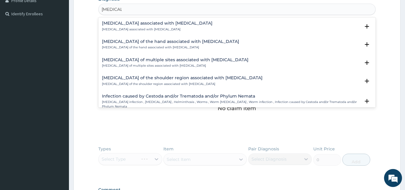
click at [214, 98] on h4 "Infection caused by Cestoda and/or Trematoda and/or Phylum Nemata" at bounding box center [231, 96] width 258 height 4
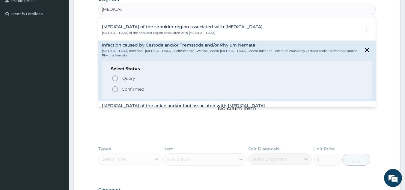
scroll to position [52, 0]
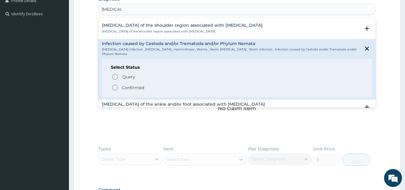
click at [138, 84] on p "Confirmed" at bounding box center [133, 87] width 22 height 6
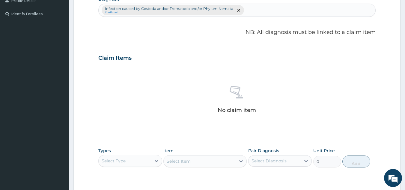
scroll to position [242, 0]
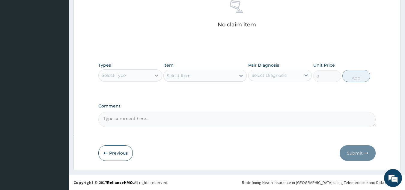
drag, startPoint x: 153, startPoint y: 73, endPoint x: 155, endPoint y: 83, distance: 10.3
click at [153, 73] on div at bounding box center [156, 75] width 11 height 11
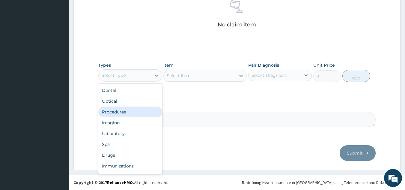
drag, startPoint x: 143, startPoint y: 114, endPoint x: 217, endPoint y: 95, distance: 76.0
click at [143, 114] on div "Procedures" at bounding box center [130, 111] width 64 height 11
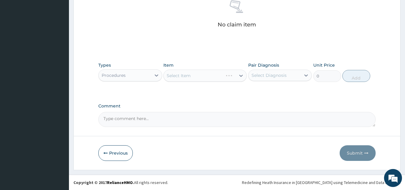
click at [290, 75] on div "Select Diagnosis" at bounding box center [274, 75] width 52 height 10
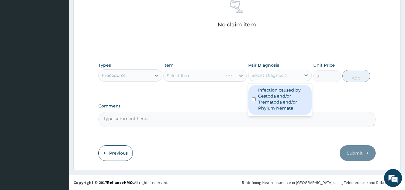
click at [288, 100] on label "Infection caused by Cestoda and/or Trematoda and/or Phylum Nemata" at bounding box center [283, 99] width 50 height 24
checkbox input "true"
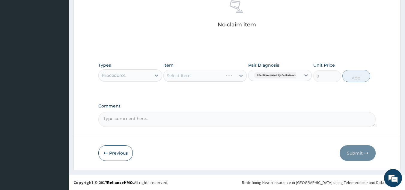
click at [224, 89] on div "Types Procedures Item Select Item Pair Diagnosis Infection caused by Cestoda an…" at bounding box center [236, 76] width 277 height 35
click at [229, 77] on div "Select Item" at bounding box center [200, 76] width 72 height 10
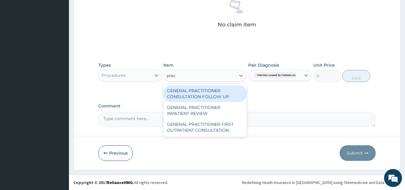
type input "pract"
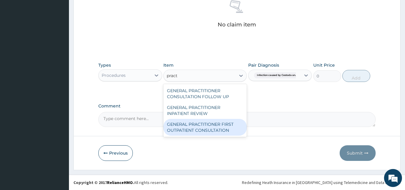
click at [228, 125] on div "GENERAL PRACTITIONER FIRST OUTPATIENT CONSULTATION" at bounding box center [204, 127] width 83 height 17
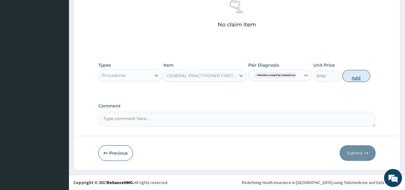
click at [358, 77] on button "Add" at bounding box center [356, 76] width 28 height 12
type input "0"
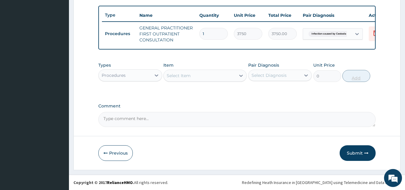
scroll to position [222, 0]
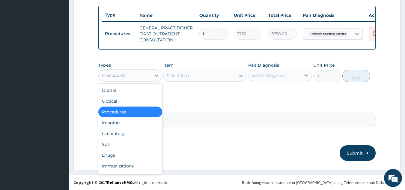
click at [127, 79] on div "Procedures" at bounding box center [125, 75] width 52 height 10
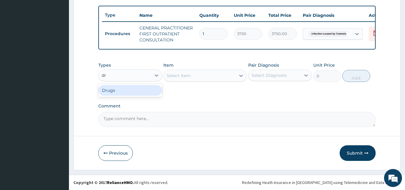
type input "dru"
click at [114, 90] on div "Drugs" at bounding box center [130, 90] width 64 height 11
click at [276, 78] on div "Select Diagnosis" at bounding box center [274, 75] width 52 height 10
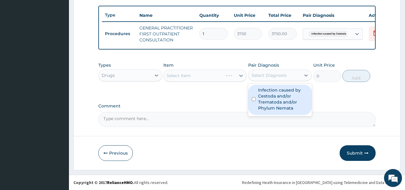
click at [270, 99] on label "Infection caused by Cestoda and/or Trematoda and/or Phylum Nemata" at bounding box center [283, 99] width 50 height 24
checkbox input "true"
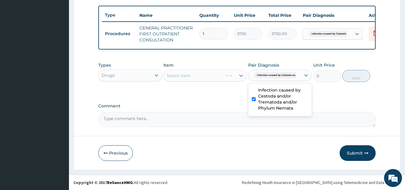
click at [199, 76] on div "Select Item" at bounding box center [200, 76] width 72 height 10
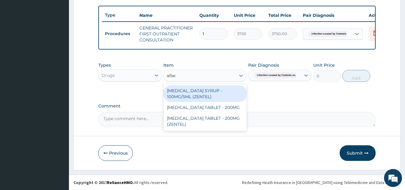
type input "alben"
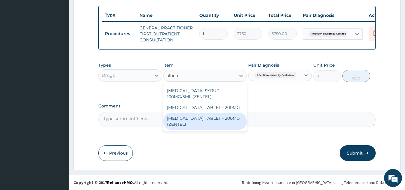
click at [225, 114] on div "[MEDICAL_DATA] TABLET - 200MG (ZENTEL)" at bounding box center [204, 121] width 83 height 17
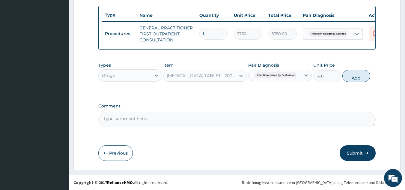
click at [356, 78] on button "Add" at bounding box center [356, 76] width 28 height 12
type input "0"
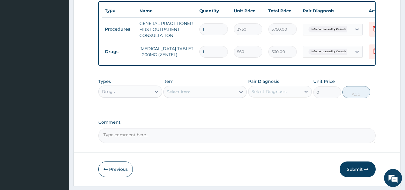
drag, startPoint x: 211, startPoint y: 51, endPoint x: 172, endPoint y: 53, distance: 38.4
click at [172, 53] on tr "Drugs [MEDICAL_DATA] TABLET - 200MG (ZENTEL) 1 560 560.00 Infection caused by C…" at bounding box center [248, 51] width 293 height 21
type input "2"
type input "1120.00"
type input "2"
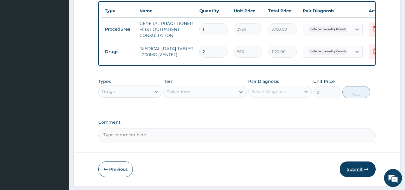
click at [356, 175] on button "Submit" at bounding box center [357, 169] width 36 height 16
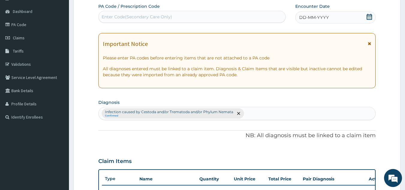
scroll to position [49, 0]
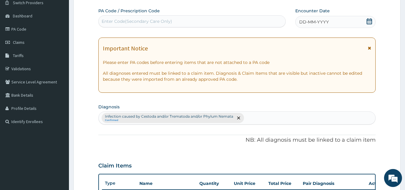
click at [305, 23] on span "DD-MM-YYYY" at bounding box center [314, 22] width 30 height 6
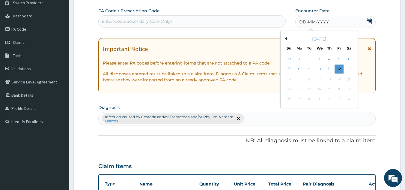
click at [285, 38] on button "Previous Month" at bounding box center [284, 38] width 3 height 3
click at [328, 89] on div "22" at bounding box center [328, 88] width 9 height 9
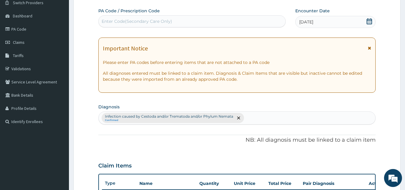
scroll to position [215, 0]
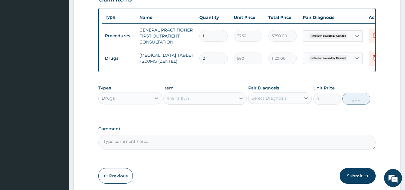
click at [349, 181] on button "Submit" at bounding box center [357, 176] width 36 height 16
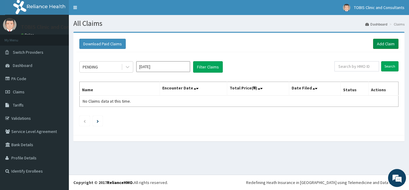
click at [382, 46] on link "Add Claim" at bounding box center [385, 44] width 25 height 10
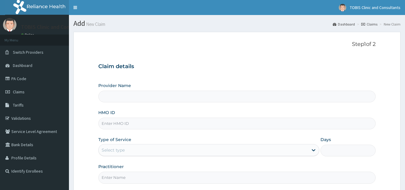
type input "Tobis Clinic and Consultants"
click at [177, 120] on input "HMO ID" at bounding box center [236, 123] width 277 height 12
paste input "DR AJAELU EJIKE"
type input "DR AJAELU EJIKE"
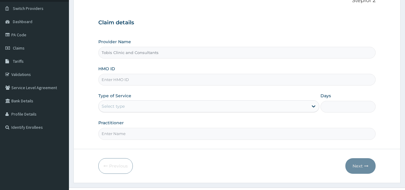
scroll to position [57, 0]
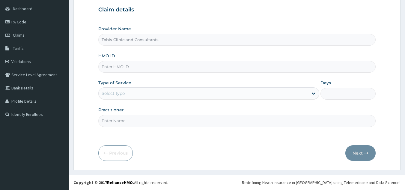
click at [158, 121] on input "Practitioner" at bounding box center [236, 121] width 277 height 12
paste input "DR AJAELU EJIKE"
type input "DR AJAELU EJIKE"
click at [160, 97] on div "Select type" at bounding box center [203, 93] width 209 height 10
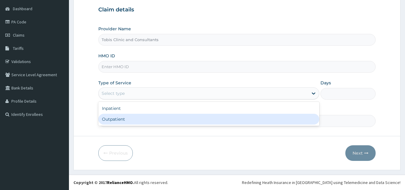
click at [159, 121] on div "Outpatient" at bounding box center [208, 119] width 221 height 11
type input "1"
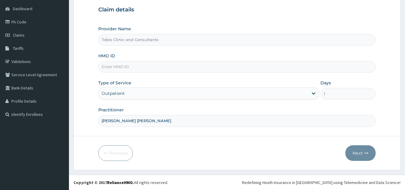
click at [143, 62] on input "HMO ID" at bounding box center [236, 67] width 277 height 12
paste input "RPO/10138/C"
type input "RPO/10138/C"
click at [362, 155] on button "Next" at bounding box center [360, 153] width 30 height 16
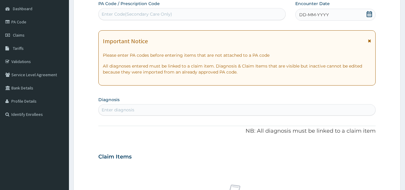
click at [158, 107] on div "Enter diagnosis" at bounding box center [237, 110] width 277 height 10
type input "malaria"
drag, startPoint x: 403, startPoint y: 94, endPoint x: 407, endPoint y: 112, distance: 18.2
click at [404, 112] on html "R EL Toggle navigation TOBIS Clinic and Consultants TOBIS Clinic and Consultant…" at bounding box center [202, 158] width 405 height 430
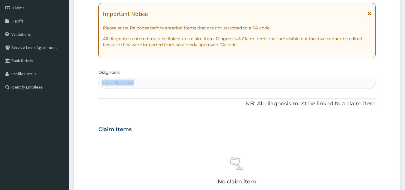
scroll to position [98, 0]
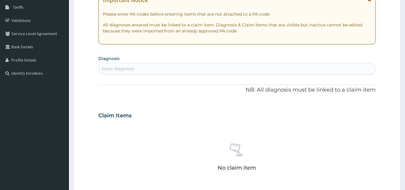
click at [150, 69] on div "Enter diagnosis" at bounding box center [237, 69] width 277 height 10
type input "malaria"
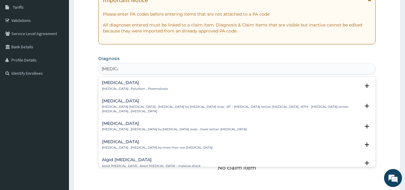
click at [120, 87] on p "Malaria , Paludism , Plasmodiosis" at bounding box center [135, 89] width 66 height 4
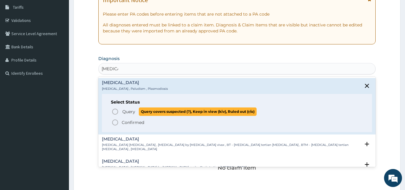
click at [116, 111] on icon "status option query" at bounding box center [114, 111] width 7 height 7
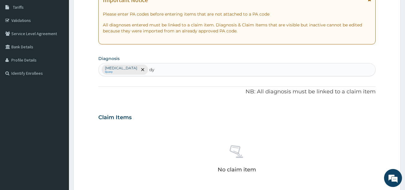
scroll to position [0, 0]
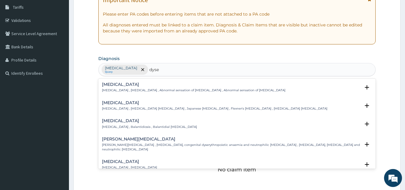
type input "dyse"
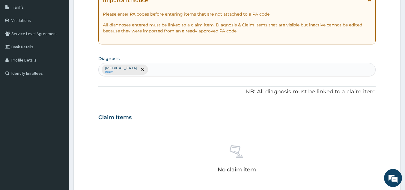
click at [356, 54] on section "Diagnosis Malaria Query" at bounding box center [236, 65] width 277 height 22
click at [190, 52] on div "PA Code / Prescription Code Enter Code(Secondary Care Only) Encounter Date DD-M…" at bounding box center [236, 116] width 277 height 312
click at [197, 58] on section "Diagnosis Malaria Query" at bounding box center [236, 65] width 277 height 22
click at [167, 72] on div "Malaria Query" at bounding box center [237, 69] width 277 height 13
type input "abdominal pain"
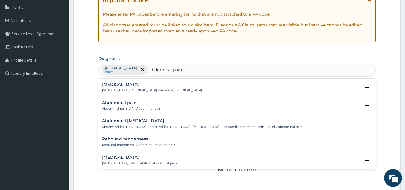
click at [121, 105] on div "Abdominal pain Abdominal pain , AP - Abdominal pain" at bounding box center [131, 105] width 59 height 10
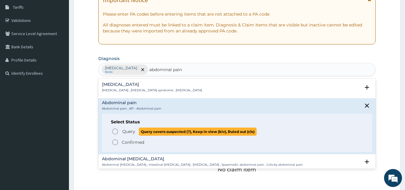
click at [127, 131] on span "Query" at bounding box center [128, 131] width 13 height 6
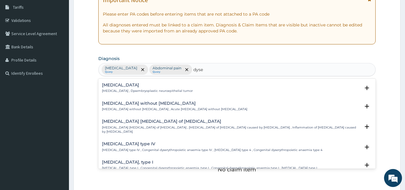
scroll to position [438, 0]
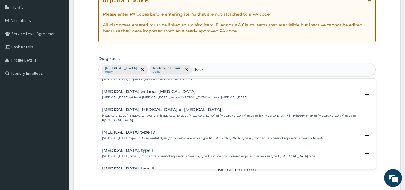
type input "dyse"
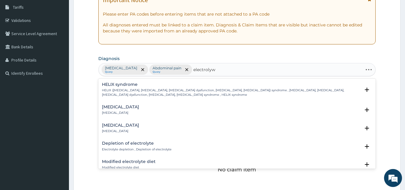
type input "electrolyw"
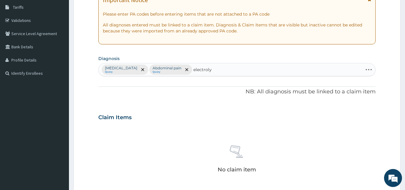
type input "electroly"
type input "electrolyte im"
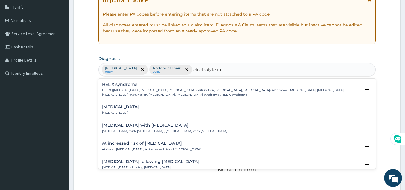
click at [137, 107] on h4 "Electrolyte imbalance" at bounding box center [120, 107] width 37 height 4
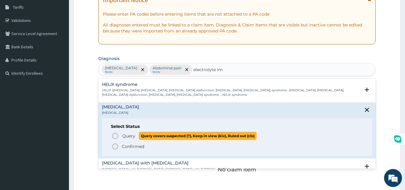
click at [129, 136] on span "Query" at bounding box center [128, 136] width 13 height 6
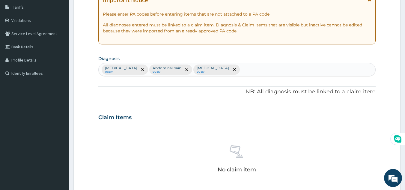
click at [206, 133] on div "No claim item" at bounding box center [236, 159] width 277 height 69
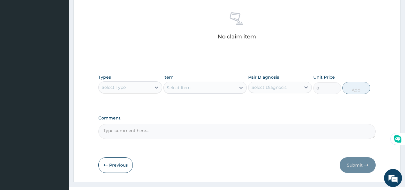
scroll to position [245, 0]
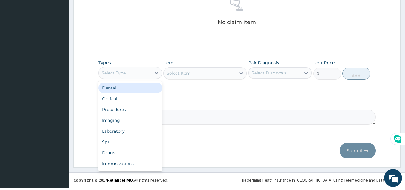
click at [130, 73] on div "Select Type" at bounding box center [125, 73] width 52 height 10
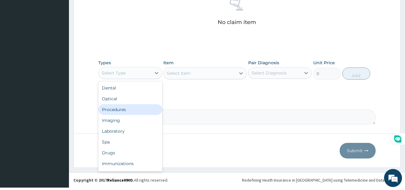
click at [134, 107] on div "Procedures" at bounding box center [130, 109] width 64 height 11
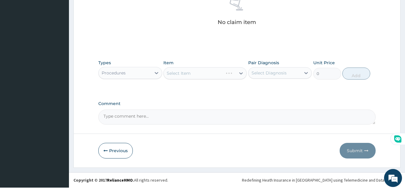
drag, startPoint x: 265, startPoint y: 69, endPoint x: 265, endPoint y: 80, distance: 10.8
click at [265, 73] on div "Select Diagnosis" at bounding box center [274, 73] width 52 height 10
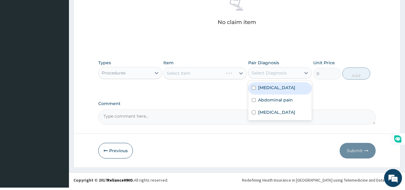
click at [265, 92] on div "Malaria" at bounding box center [280, 88] width 64 height 12
checkbox input "true"
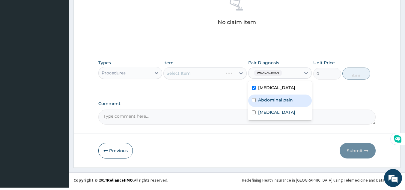
drag, startPoint x: 266, startPoint y: 100, endPoint x: 267, endPoint y: 110, distance: 10.0
click at [266, 101] on label "Abdominal pain" at bounding box center [275, 100] width 35 height 6
checkbox input "true"
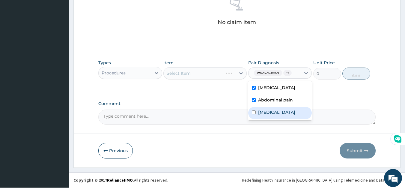
drag, startPoint x: 270, startPoint y: 112, endPoint x: 223, endPoint y: 99, distance: 48.7
click at [270, 112] on label "Electrolyte imbalance" at bounding box center [276, 112] width 37 height 6
checkbox input "true"
drag, startPoint x: 214, startPoint y: 99, endPoint x: 190, endPoint y: 29, distance: 73.8
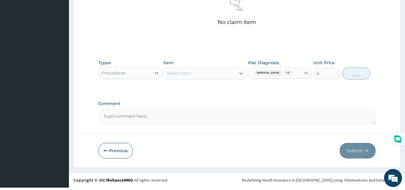
click at [214, 72] on div "Select Item" at bounding box center [200, 73] width 72 height 10
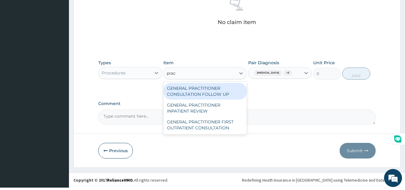
type input "pract"
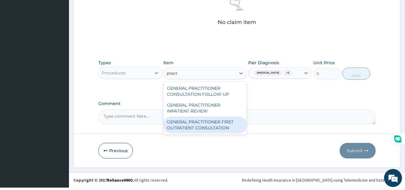
click at [227, 126] on div "GENERAL PRACTITIONER FIRST OUTPATIENT CONSULTATION" at bounding box center [204, 124] width 83 height 17
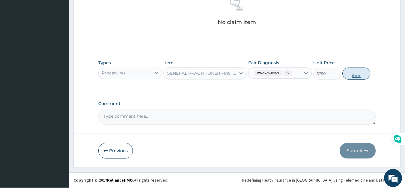
click at [352, 74] on button "Add" at bounding box center [356, 73] width 28 height 12
type input "0"
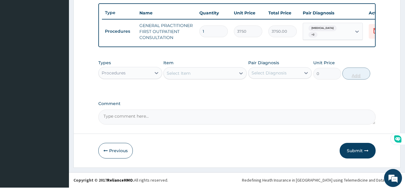
scroll to position [224, 0]
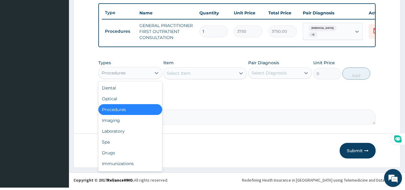
click at [134, 75] on div "Procedures" at bounding box center [125, 73] width 52 height 10
type input "dr"
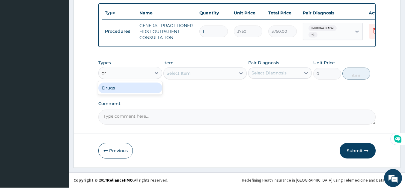
click at [127, 90] on div "Drugs" at bounding box center [130, 87] width 64 height 11
click at [282, 75] on div "Select Diagnosis" at bounding box center [268, 73] width 35 height 6
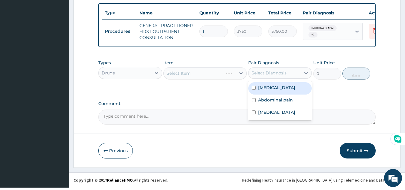
drag, startPoint x: 273, startPoint y: 93, endPoint x: 273, endPoint y: 103, distance: 10.8
click at [273, 93] on div "Malaria" at bounding box center [280, 88] width 64 height 12
checkbox input "true"
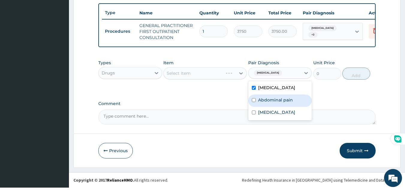
click at [273, 103] on div "Abdominal pain" at bounding box center [280, 100] width 64 height 12
checkbox input "true"
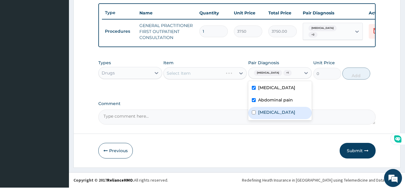
click at [273, 110] on label "Electrolyte imbalance" at bounding box center [276, 112] width 37 height 6
checkbox input "true"
click at [217, 89] on div "Types Drugs Item Select Item Pair Diagnosis option Electrolyte imbalance, selec…" at bounding box center [236, 74] width 277 height 35
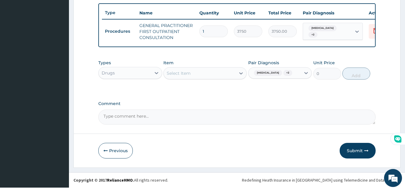
click at [192, 75] on div "Select Item" at bounding box center [200, 73] width 72 height 10
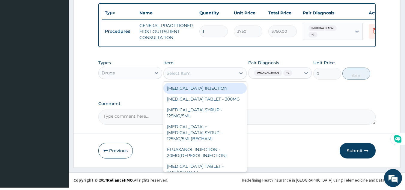
paste input "METOCLOPRAMIDE"
type input "METOCLOPRAMIDE"
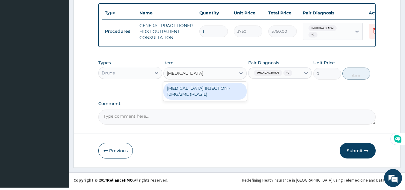
click at [196, 94] on div "METOCLOPRAMIDE INJECTION - 10MG/2ML (PLASIL)" at bounding box center [204, 91] width 83 height 17
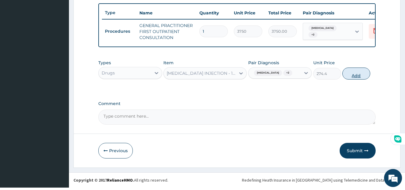
click at [354, 74] on button "Add" at bounding box center [356, 73] width 28 height 12
type input "0"
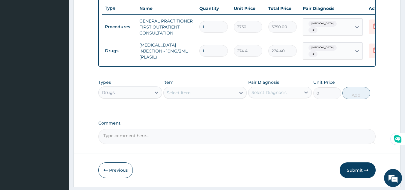
click at [181, 96] on div "Select Item" at bounding box center [179, 93] width 24 height 6
paste input "Artemether"
type input "Artemet"
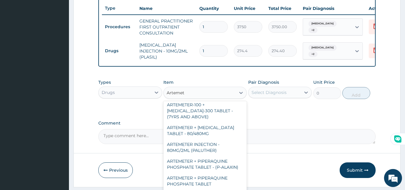
scroll to position [49, 0]
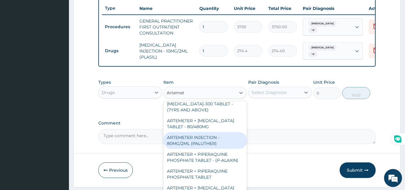
click at [214, 141] on div "ARTEMETER INJECTION - 80MG/2ML (PALUTHER)" at bounding box center [204, 140] width 83 height 17
type input "700"
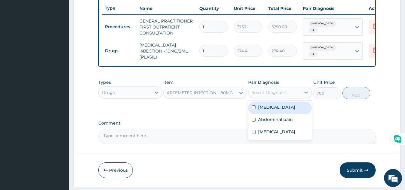
click at [275, 95] on div "Select Diagnosis" at bounding box center [268, 92] width 35 height 6
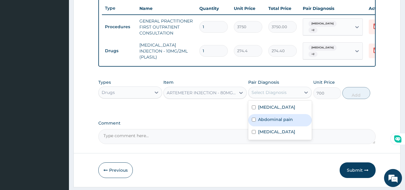
click at [271, 122] on label "Abdominal pain" at bounding box center [275, 119] width 35 height 6
checkbox input "true"
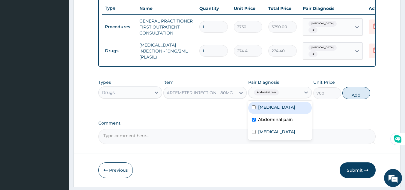
click at [277, 112] on div "Malaria" at bounding box center [280, 108] width 64 height 12
checkbox input "true"
click at [278, 122] on label "Abdominal pain" at bounding box center [275, 119] width 35 height 6
checkbox input "false"
click at [354, 99] on button "Add" at bounding box center [356, 93] width 28 height 12
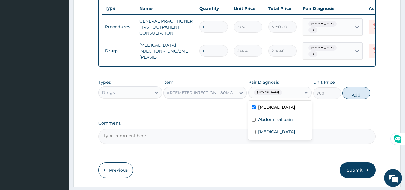
type input "0"
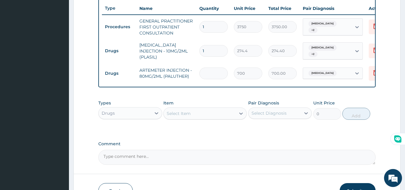
type input "0.00"
type input "6"
type input "4200.00"
type input "6"
click at [184, 118] on div "Select Item" at bounding box center [200, 113] width 72 height 10
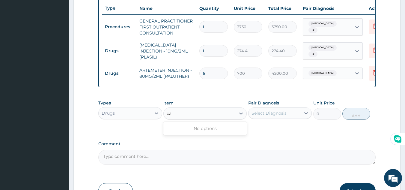
type input "c"
type input "amo"
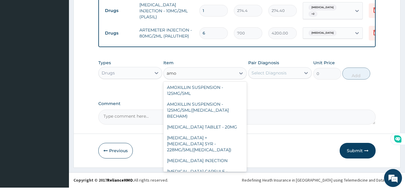
scroll to position [634, 0]
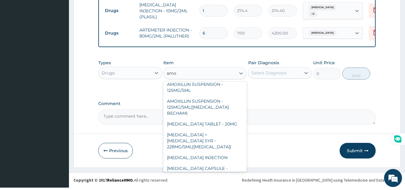
click at [216, 179] on div "ARTEMETER-50 + AMODIAQUINE-150 SATCHET - (1 - 6 YEARS)" at bounding box center [204, 190] width 83 height 23
type input "361.2"
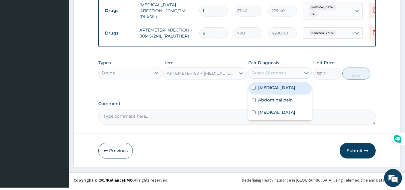
click at [296, 74] on div "Select Diagnosis" at bounding box center [274, 73] width 52 height 10
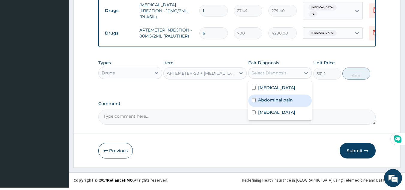
click at [288, 105] on div "Abdominal pain" at bounding box center [280, 100] width 64 height 12
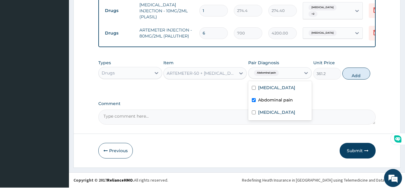
click at [291, 97] on label "Abdominal pain" at bounding box center [275, 100] width 35 height 6
checkbox input "false"
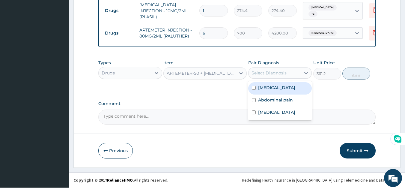
click at [293, 88] on div "Malaria" at bounding box center [280, 88] width 64 height 12
checkbox input "true"
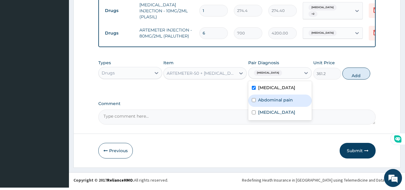
click at [298, 102] on div "Abdominal pain" at bounding box center [280, 100] width 64 height 12
click at [277, 100] on label "Abdominal pain" at bounding box center [275, 100] width 35 height 6
checkbox input "false"
click at [354, 75] on button "Add" at bounding box center [356, 73] width 28 height 12
type input "0"
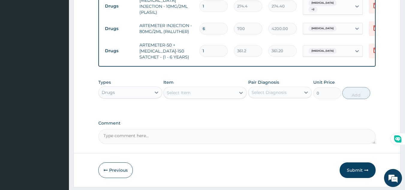
drag, startPoint x: 214, startPoint y: 51, endPoint x: 198, endPoint y: 54, distance: 17.0
click at [198, 54] on td "1" at bounding box center [213, 51] width 34 height 18
type input "3"
type input "1083.60"
type input "3"
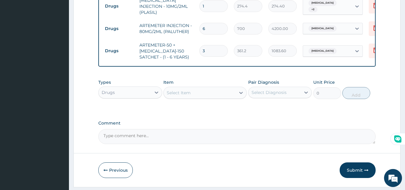
click at [199, 97] on div "Select Item" at bounding box center [200, 93] width 72 height 10
paste input "PARACETAMOL"
type input "PARACETAMOL"
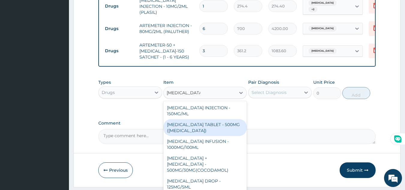
drag, startPoint x: 242, startPoint y: 131, endPoint x: 243, endPoint y: 147, distance: 15.9
click at [243, 147] on div "PARACETAMOL INJECTION - 150MG/ML PARACETAMOL TABLET - 500MG (PANADOL) PARACETAM…" at bounding box center [204, 146] width 83 height 90
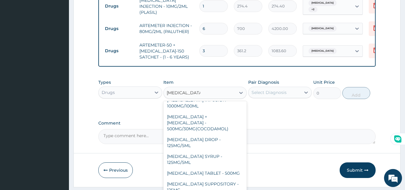
scroll to position [43, 0]
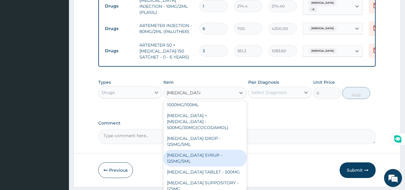
click at [205, 155] on div "PARACETAMOL SYRUP - 125MG/5ML" at bounding box center [204, 157] width 83 height 17
type input "840"
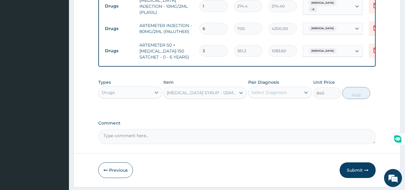
click at [285, 90] on div "Pair Diagnosis Select Diagnosis" at bounding box center [280, 89] width 64 height 20
click at [286, 96] on div "Select Diagnosis" at bounding box center [274, 92] width 52 height 10
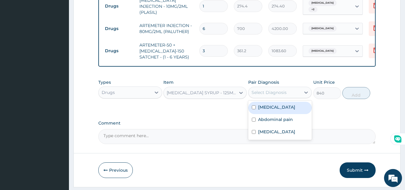
click at [279, 113] on div "Malaria" at bounding box center [280, 108] width 64 height 12
checkbox input "true"
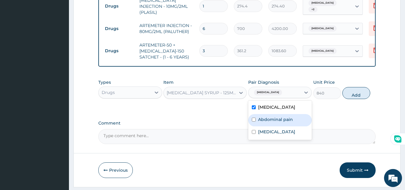
click at [299, 126] on div "Abdominal pain" at bounding box center [280, 120] width 64 height 12
checkbox input "true"
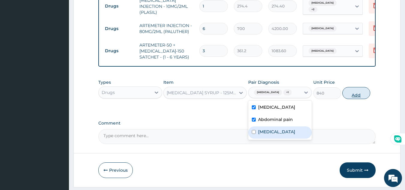
click at [360, 99] on button "Add" at bounding box center [356, 93] width 28 height 12
type input "0"
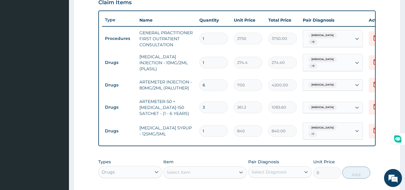
scroll to position [313, 0]
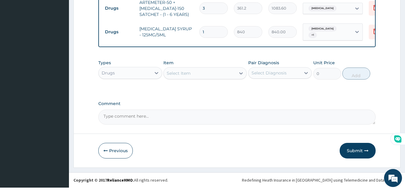
click at [205, 77] on div "Select Item" at bounding box center [200, 73] width 72 height 10
paste input "CEFUROXIM"
type input "CEFUROXIM"
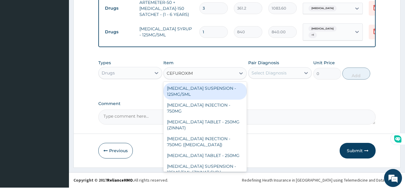
click at [213, 91] on div "CEFUROXIME SUSPENSION - 125MG/5ML" at bounding box center [204, 91] width 83 height 17
type input "3919.9999999999995"
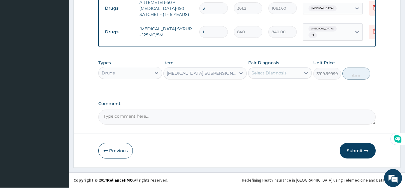
click at [288, 73] on div "Select Diagnosis" at bounding box center [274, 73] width 52 height 10
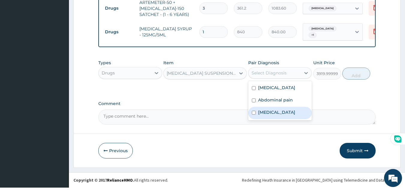
drag, startPoint x: 273, startPoint y: 110, endPoint x: 275, endPoint y: 100, distance: 10.7
click at [274, 109] on label "Electrolyte imbalance" at bounding box center [276, 112] width 37 height 6
checkbox input "true"
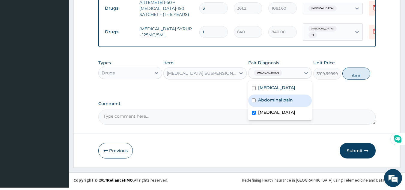
click at [275, 100] on label "Abdominal pain" at bounding box center [275, 100] width 35 height 6
checkbox input "true"
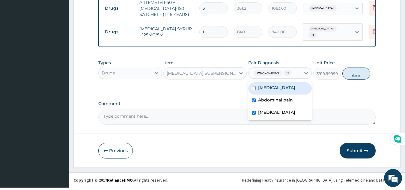
click at [359, 78] on button "Add" at bounding box center [356, 73] width 28 height 12
type input "0"
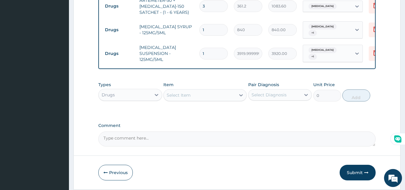
click at [134, 93] on div "Drugs" at bounding box center [125, 95] width 52 height 10
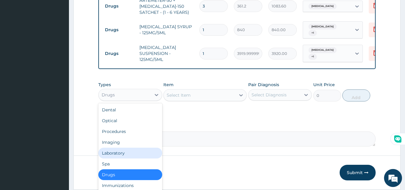
drag, startPoint x: 124, startPoint y: 155, endPoint x: 250, endPoint y: 106, distance: 135.6
click at [124, 155] on div "Laboratory" at bounding box center [130, 152] width 64 height 11
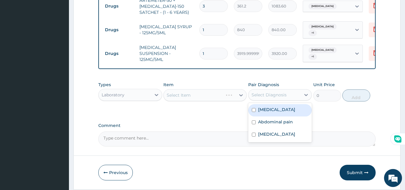
click at [276, 96] on div "Select Diagnosis" at bounding box center [268, 95] width 35 height 6
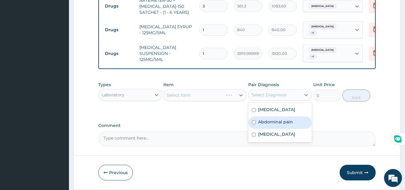
click at [271, 120] on label "Abdominal pain" at bounding box center [275, 122] width 35 height 6
checkbox input "true"
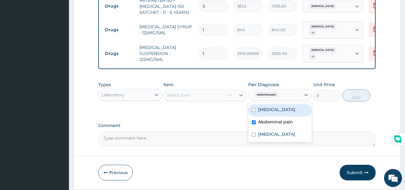
drag, startPoint x: 275, startPoint y: 115, endPoint x: 275, endPoint y: 136, distance: 21.0
click at [275, 116] on div "Malaria" at bounding box center [280, 110] width 64 height 12
checkbox input "true"
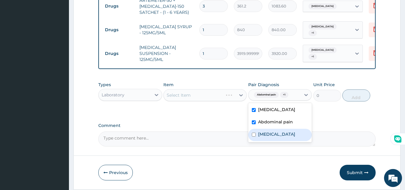
click at [275, 136] on label "Electrolyte imbalance" at bounding box center [276, 134] width 37 height 6
checkbox input "true"
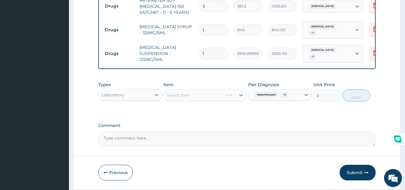
click at [223, 125] on label "Comment" at bounding box center [236, 125] width 277 height 5
click at [223, 131] on textarea "Comment" at bounding box center [236, 138] width 277 height 15
click at [218, 97] on div "Select Item" at bounding box center [204, 95] width 83 height 12
click at [210, 99] on div "Select Item" at bounding box center [200, 95] width 72 height 10
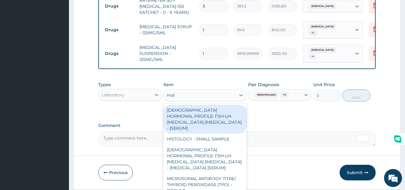
type input "mala"
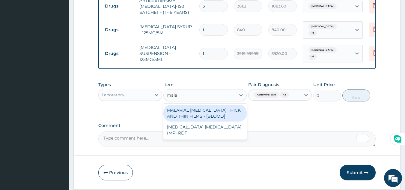
click at [207, 115] on div "MALARIAL PARASITE THICK AND THIN FILMS - [BLOOD]" at bounding box center [204, 113] width 83 height 17
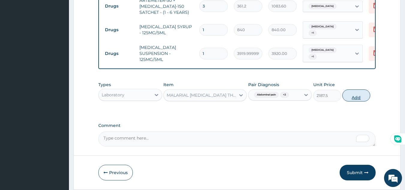
click at [353, 101] on button "Add" at bounding box center [356, 95] width 28 height 12
type input "0"
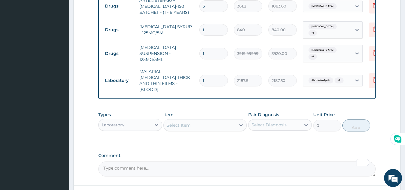
click at [198, 122] on div "Select Item" at bounding box center [200, 125] width 72 height 10
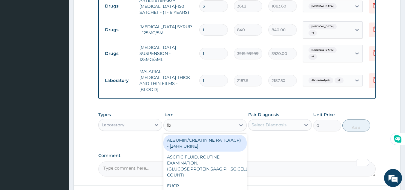
type input "fbc"
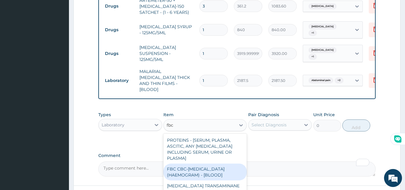
click at [213, 167] on div "FBC CBC-COMPLETE BLOOD COUNT (HAEMOGRAM) - [BLOOD]" at bounding box center [204, 171] width 83 height 17
type input "5000"
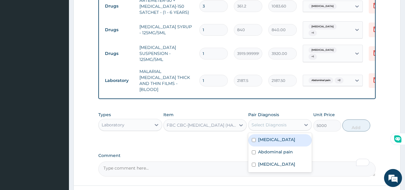
click at [287, 122] on div "Select Diagnosis" at bounding box center [274, 125] width 52 height 10
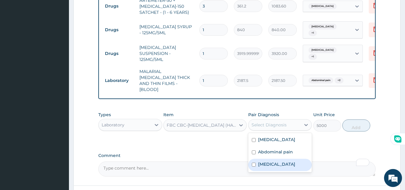
click at [284, 161] on label "Electrolyte imbalance" at bounding box center [276, 164] width 37 height 6
checkbox input "true"
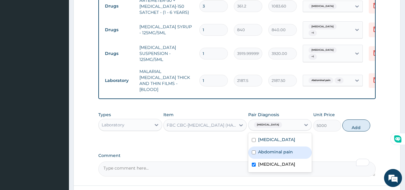
click at [285, 152] on div "Abdominal pain" at bounding box center [280, 152] width 64 height 12
checkbox input "true"
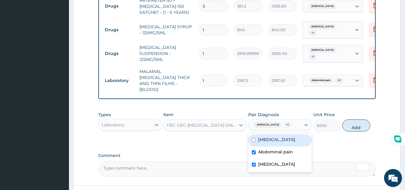
click at [288, 137] on div "Malaria" at bounding box center [280, 140] width 64 height 12
checkbox input "true"
click at [355, 125] on button "Add" at bounding box center [356, 125] width 28 height 12
type input "0"
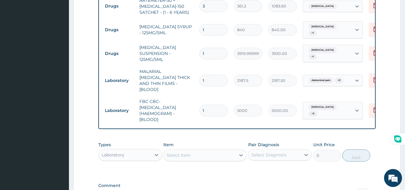
scroll to position [391, 0]
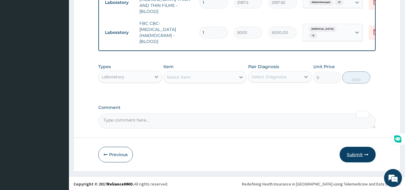
click at [356, 152] on button "Submit" at bounding box center [357, 154] width 36 height 16
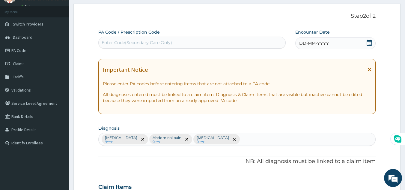
scroll to position [0, 0]
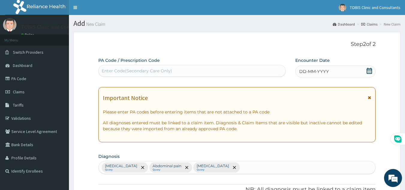
click at [310, 72] on span "DD-MM-YYYY" at bounding box center [314, 71] width 30 height 6
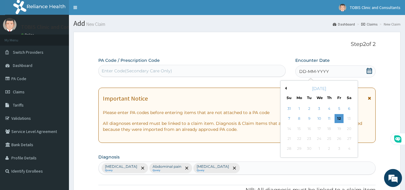
click at [286, 89] on button "Previous Month" at bounding box center [284, 88] width 3 height 3
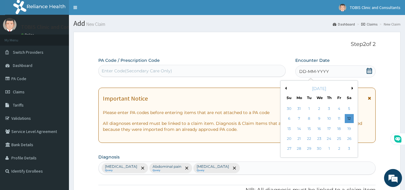
click at [352, 88] on button "Next Month" at bounding box center [352, 88] width 3 height 3
click at [301, 150] on div "26" at bounding box center [298, 148] width 9 height 9
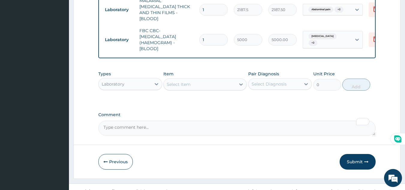
scroll to position [391, 0]
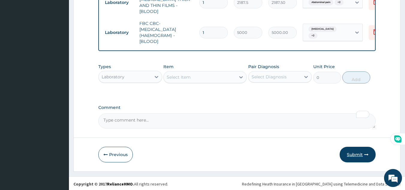
click at [361, 153] on button "Submit" at bounding box center [357, 154] width 36 height 16
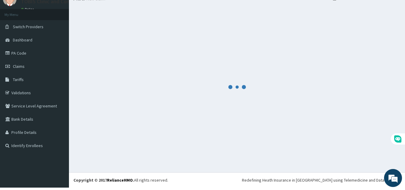
scroll to position [25, 0]
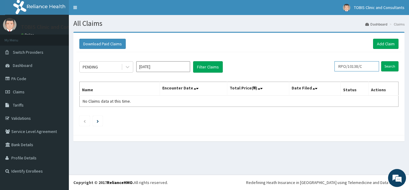
drag, startPoint x: 372, startPoint y: 66, endPoint x: 309, endPoint y: 73, distance: 63.3
click at [309, 73] on div "PENDING [DATE] Filter Claims RPO/10138/C Search Name Encounter Date Total Price…" at bounding box center [238, 92] width 325 height 80
click at [14, 78] on link "PA Code" at bounding box center [34, 78] width 69 height 13
